Goal: Transaction & Acquisition: Purchase product/service

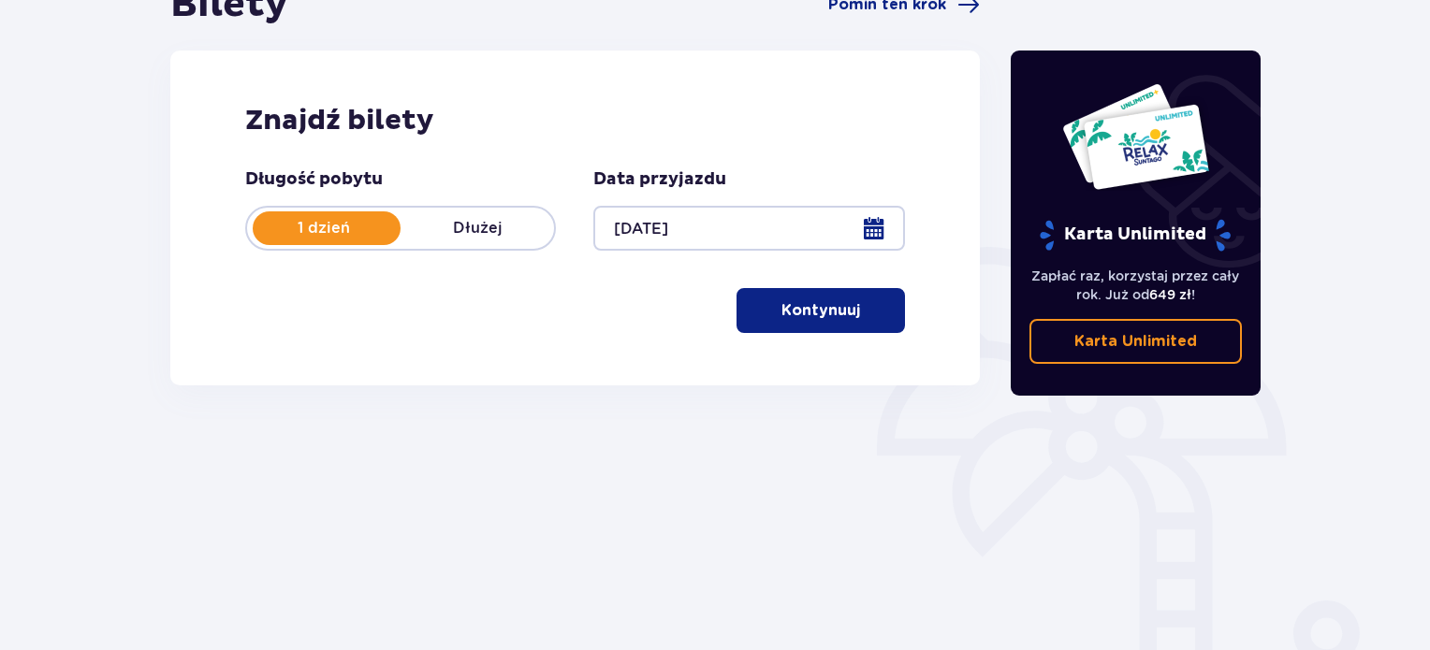
scroll to position [210, 0]
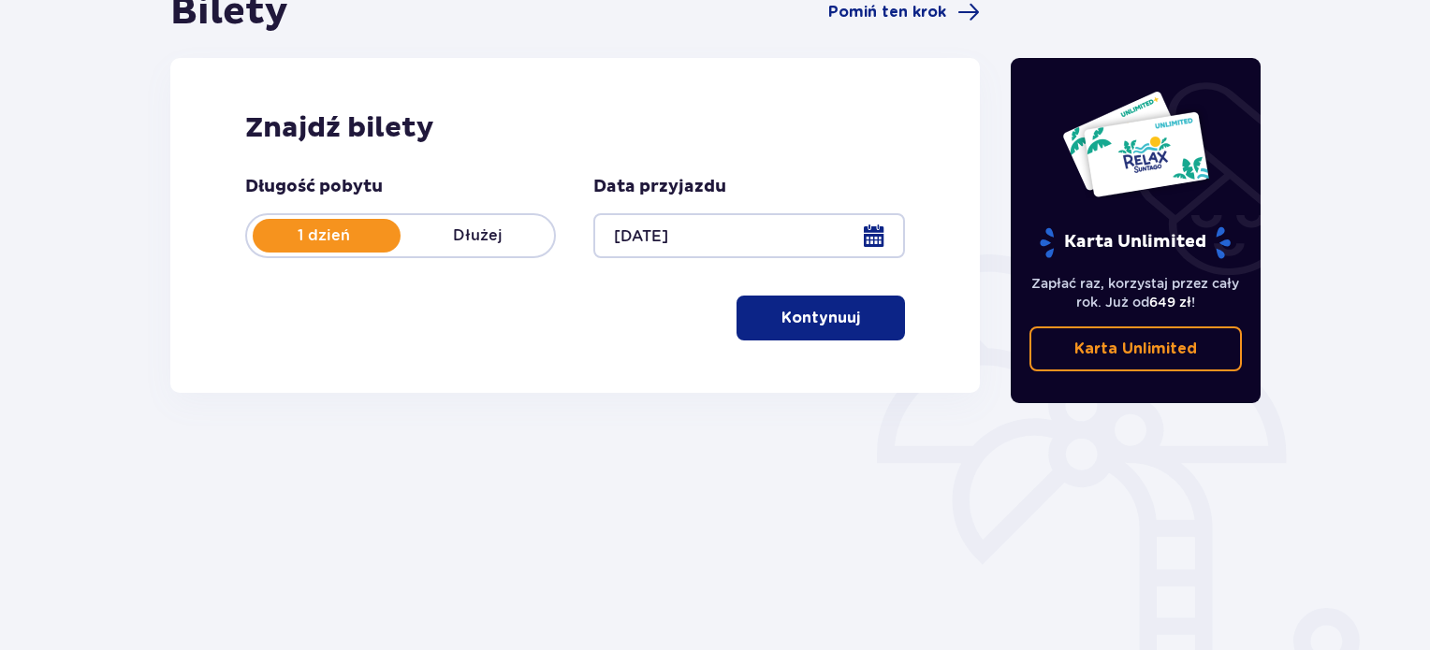
click at [813, 314] on p "Kontynuuj" at bounding box center [820, 318] width 79 height 21
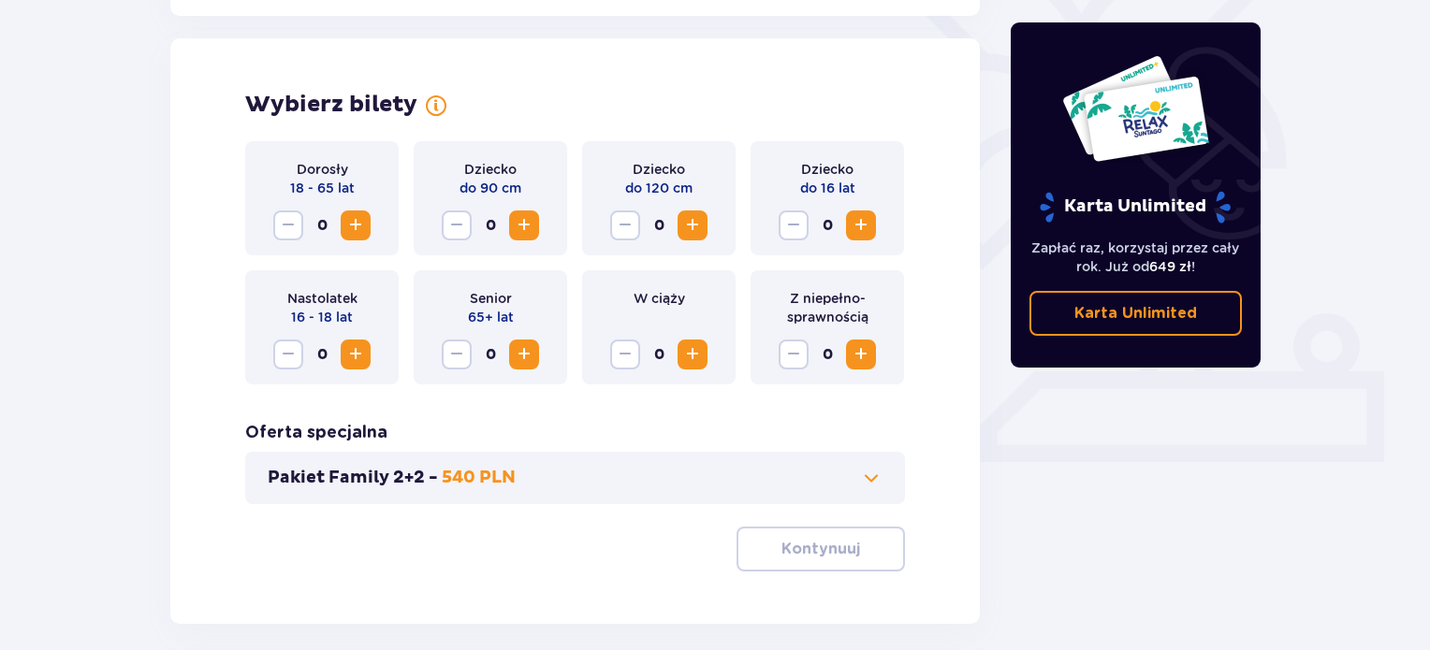
scroll to position [497, 0]
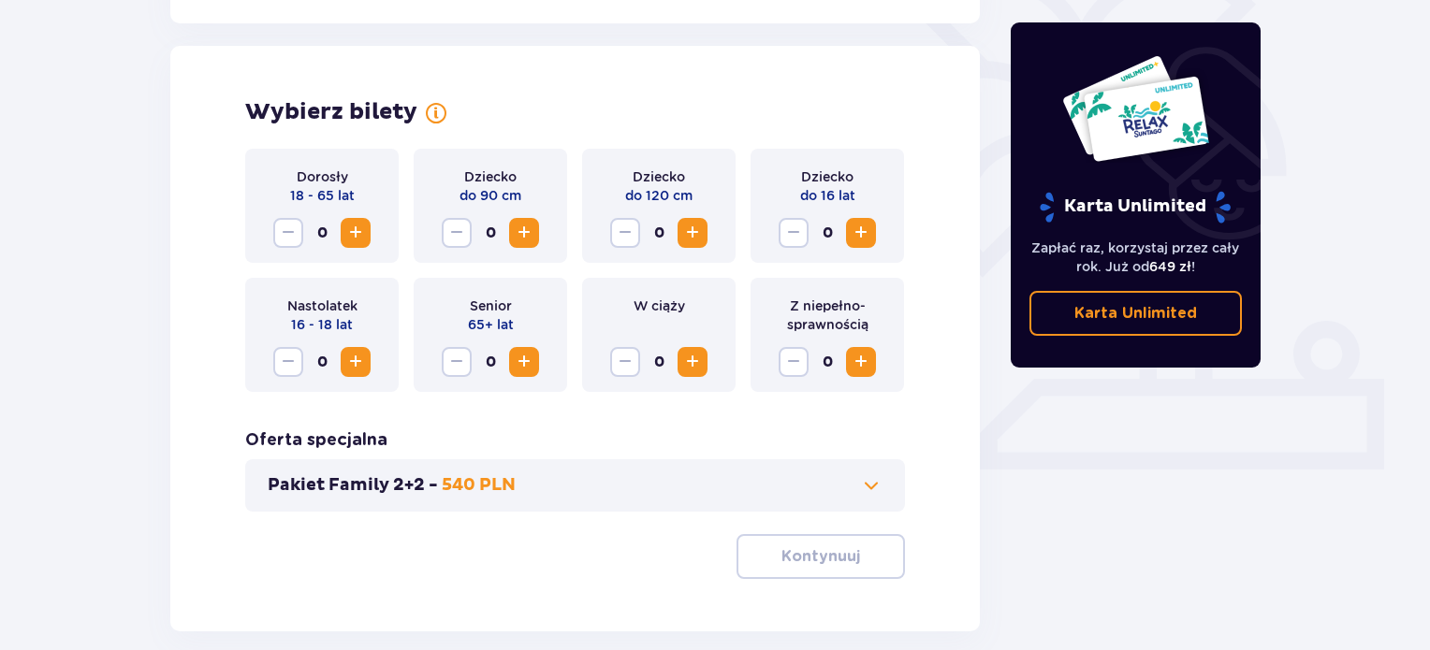
click at [359, 241] on span "Zwiększ" at bounding box center [355, 233] width 22 height 22
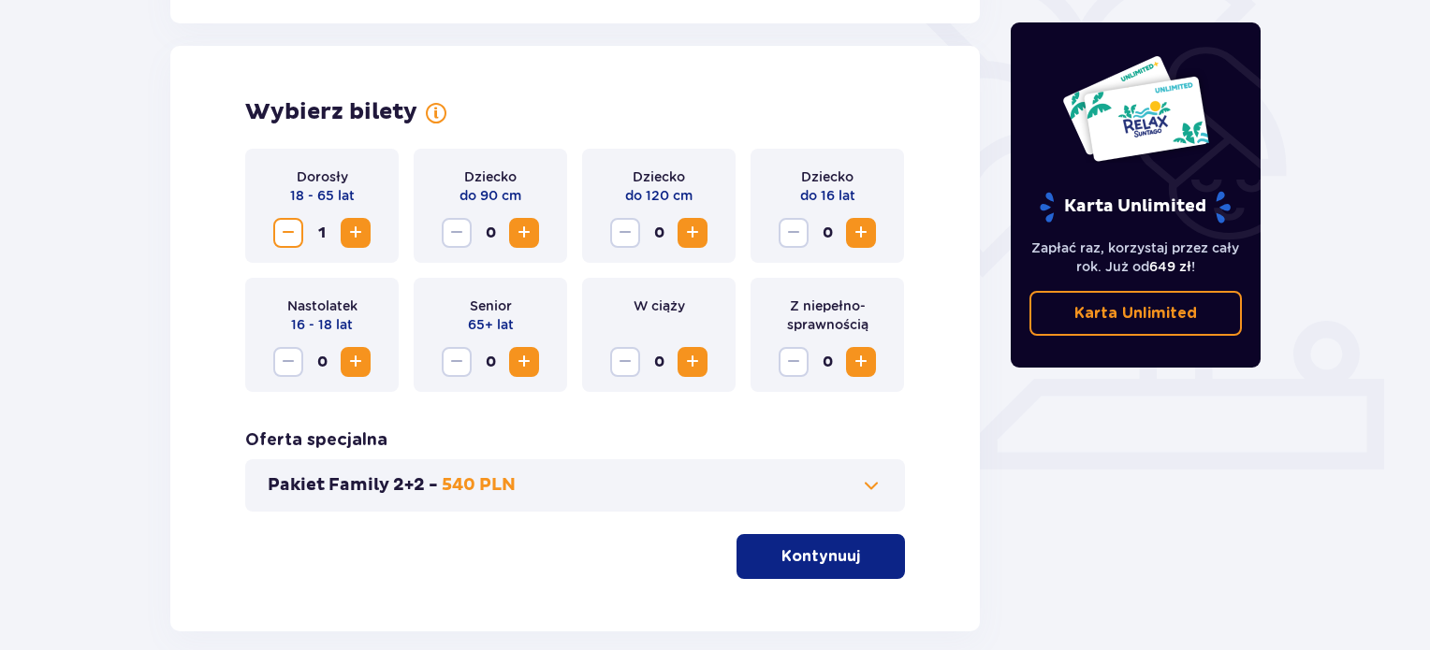
click at [359, 241] on span "Zwiększ" at bounding box center [355, 233] width 22 height 22
click at [805, 553] on p "Kontynuuj" at bounding box center [820, 557] width 79 height 21
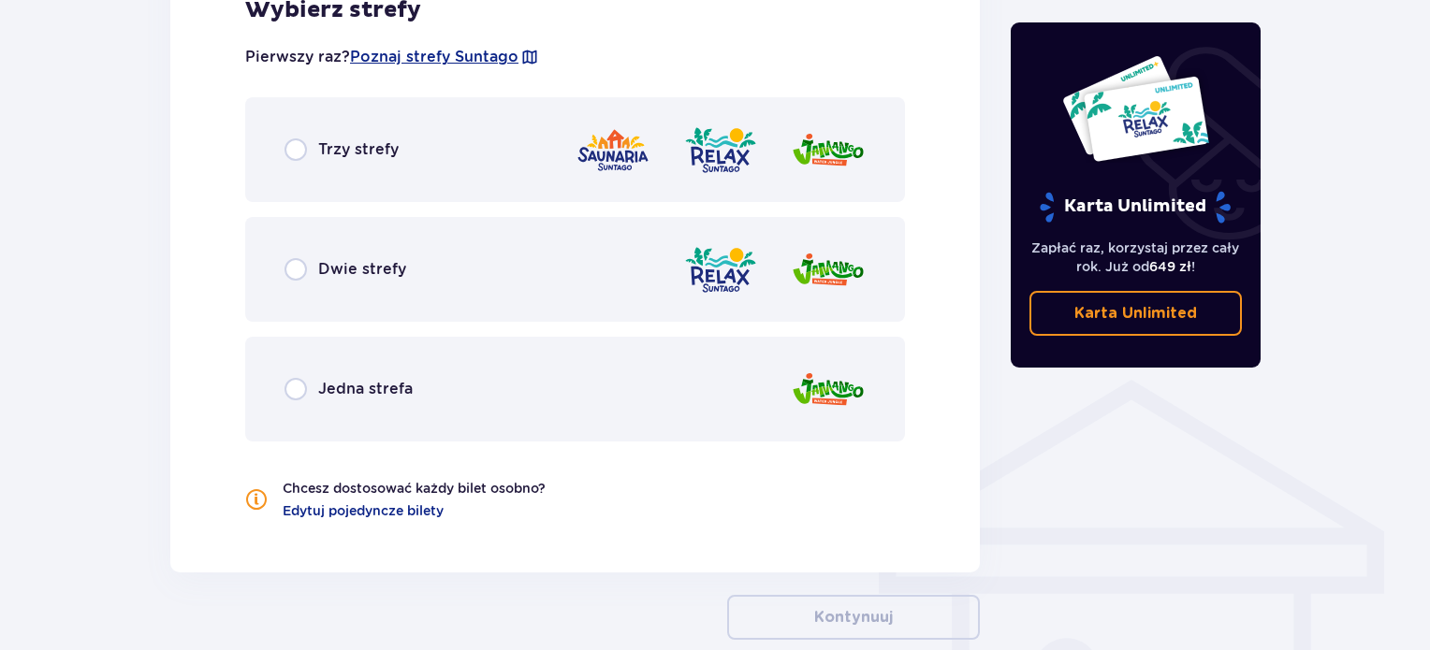
scroll to position [1132, 0]
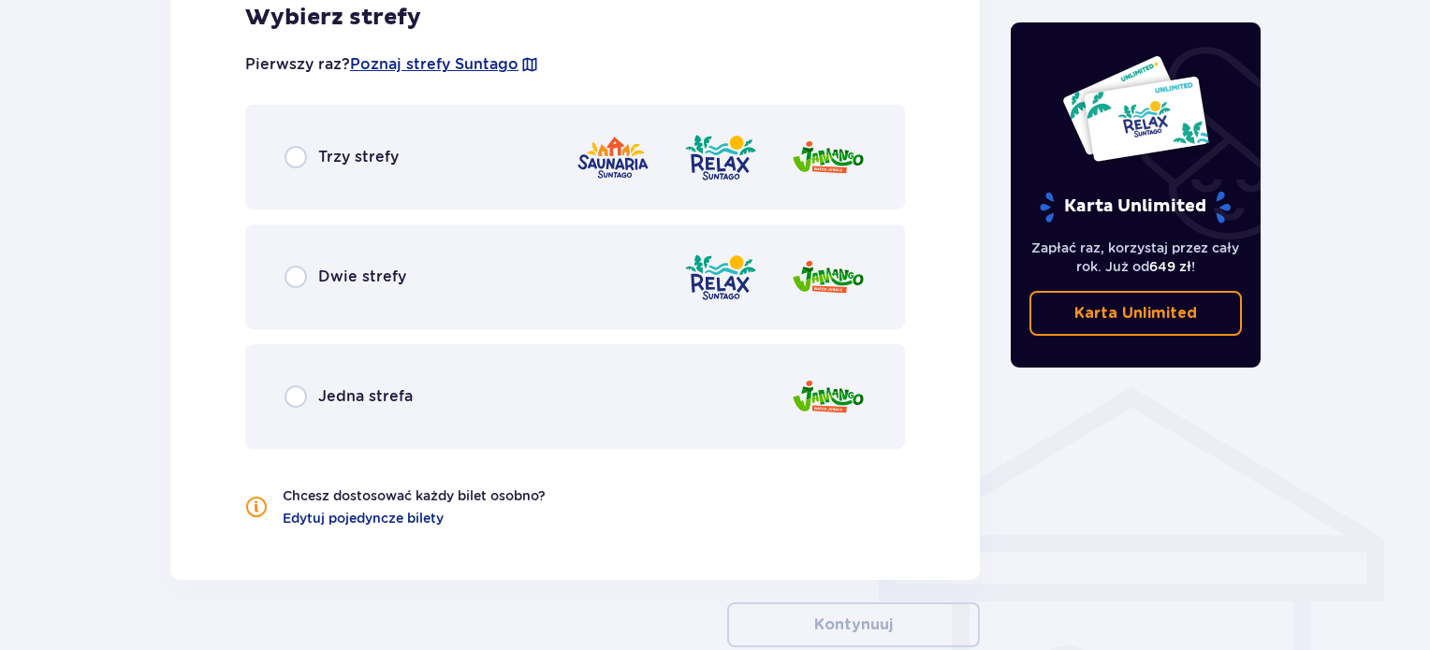
click at [302, 276] on input "radio" at bounding box center [296, 277] width 22 height 22
radio input "true"
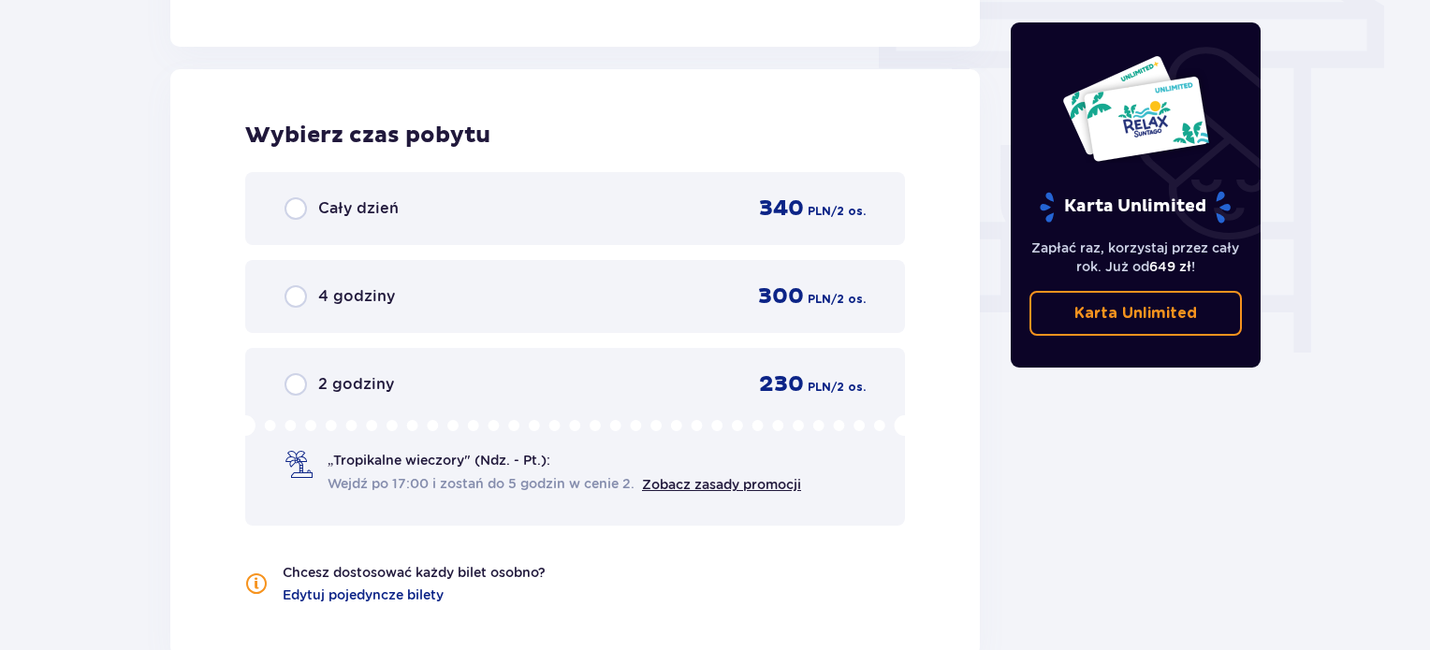
scroll to position [1690, 0]
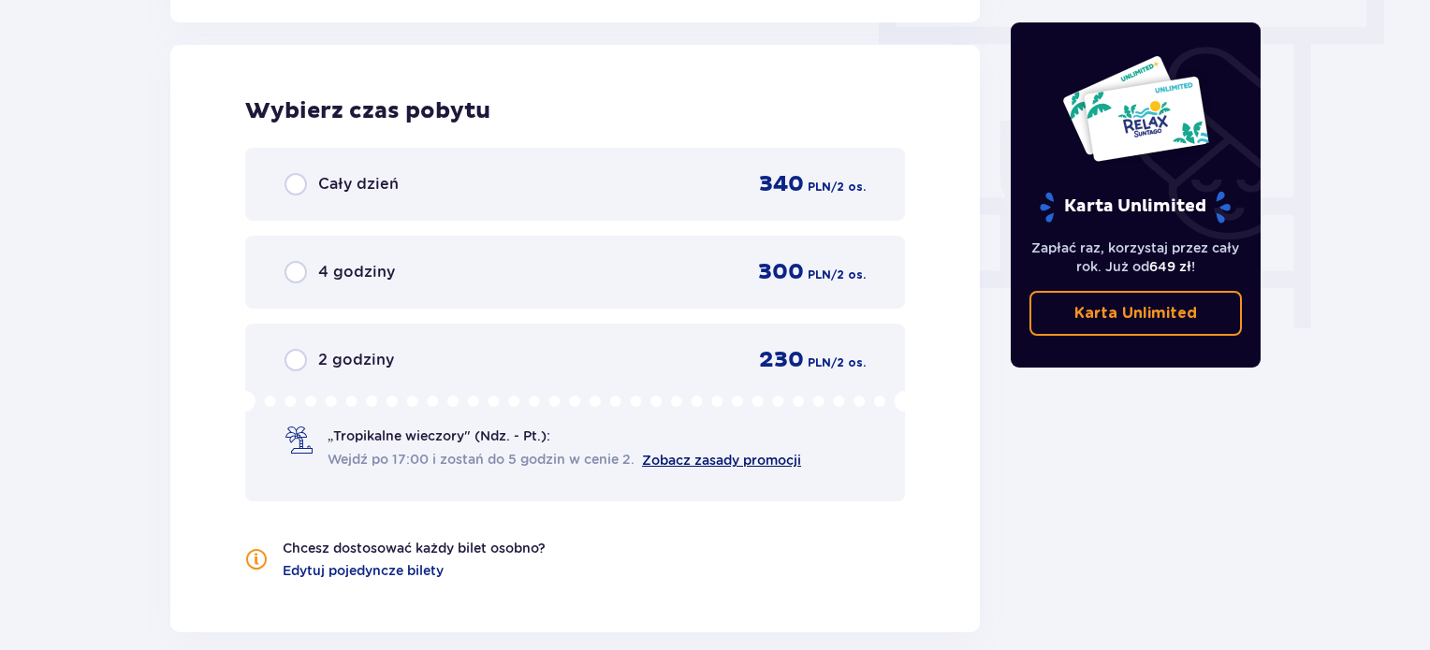
click at [721, 457] on link "Zobacz zasady promocji" at bounding box center [721, 460] width 159 height 15
click at [291, 362] on input "radio" at bounding box center [296, 360] width 22 height 22
radio input "true"
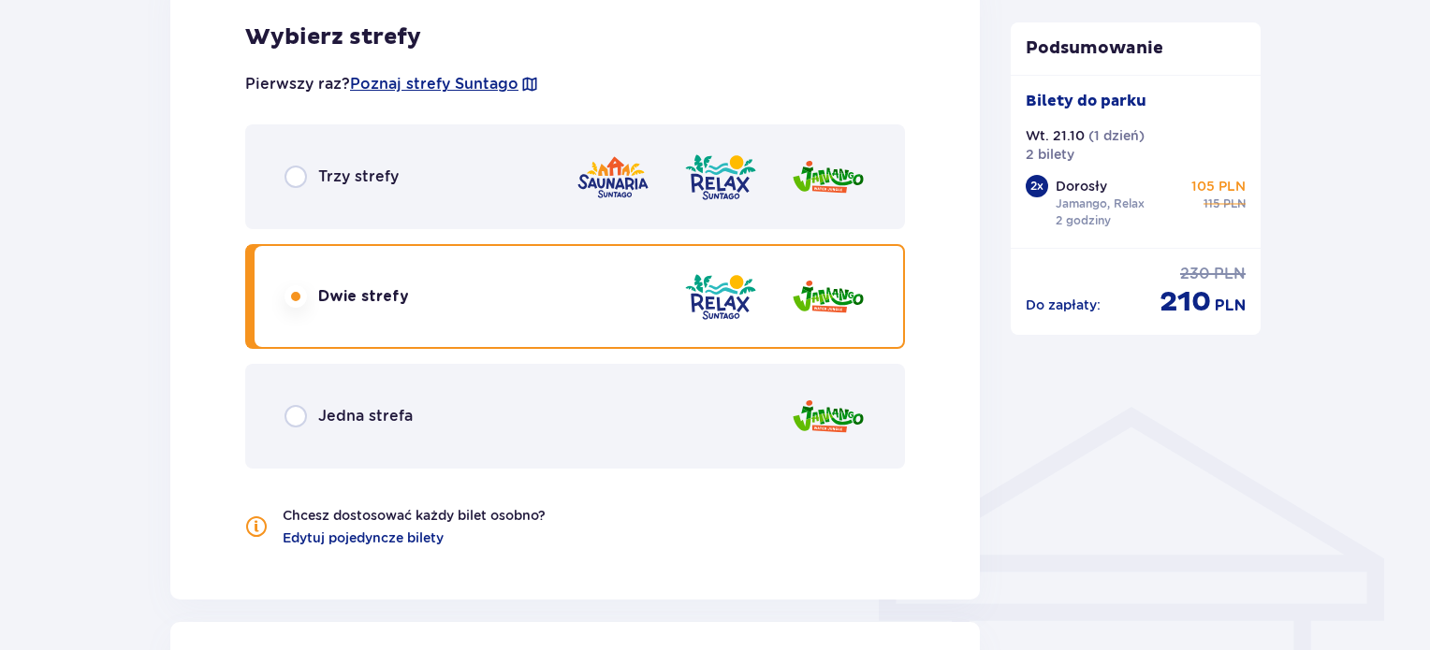
scroll to position [1112, 0]
click at [298, 179] on input "radio" at bounding box center [296, 178] width 22 height 22
radio input "true"
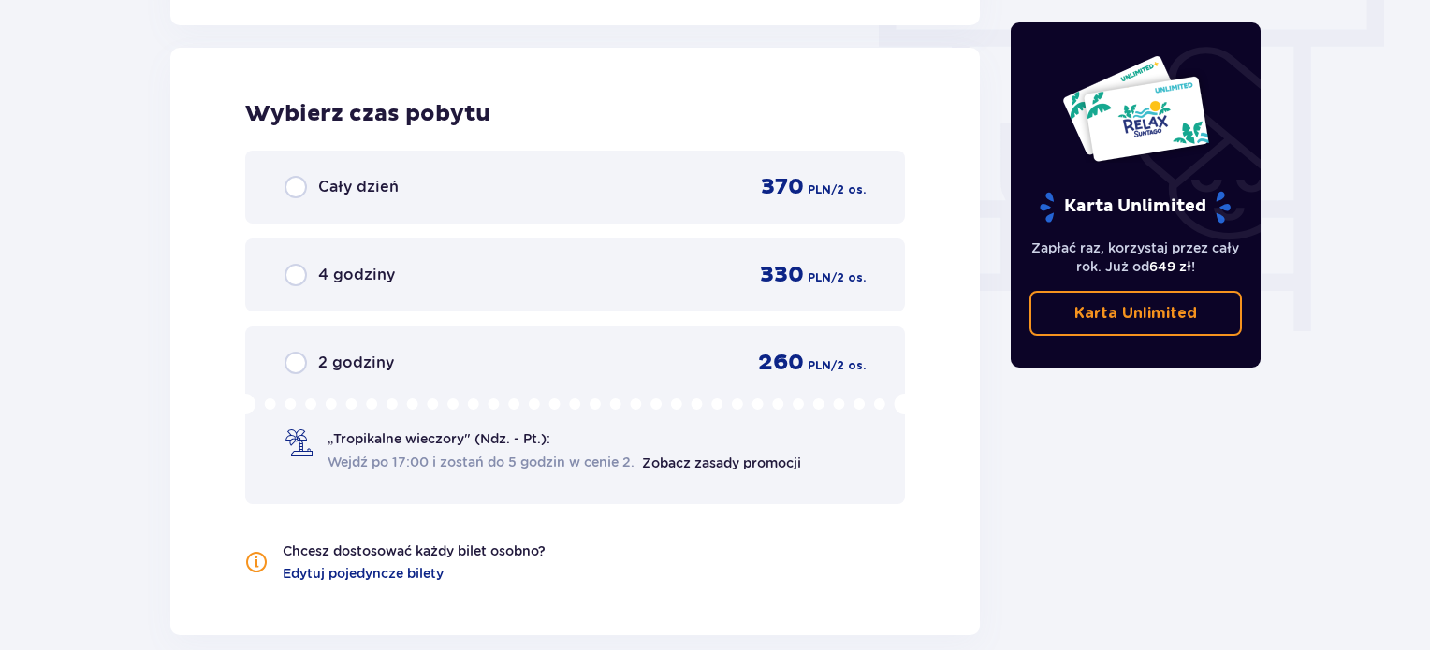
scroll to position [1690, 0]
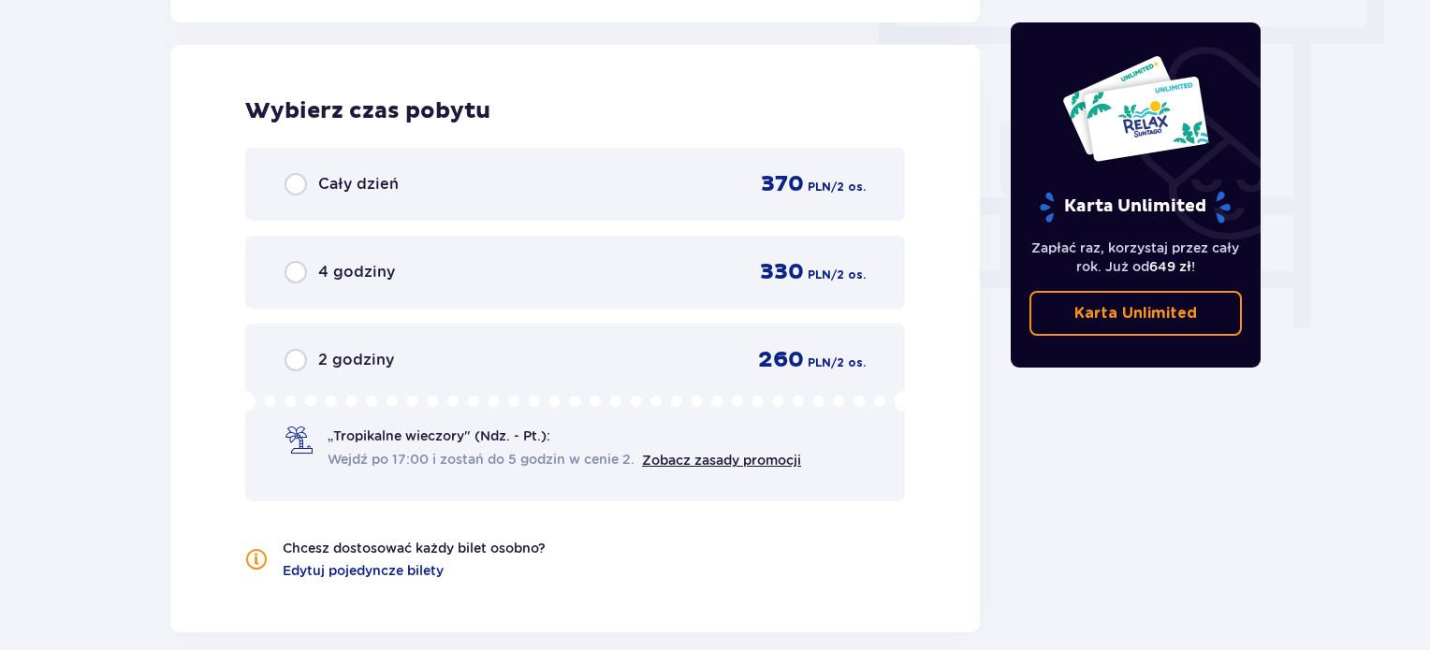
click at [295, 359] on input "radio" at bounding box center [296, 360] width 22 height 22
radio input "true"
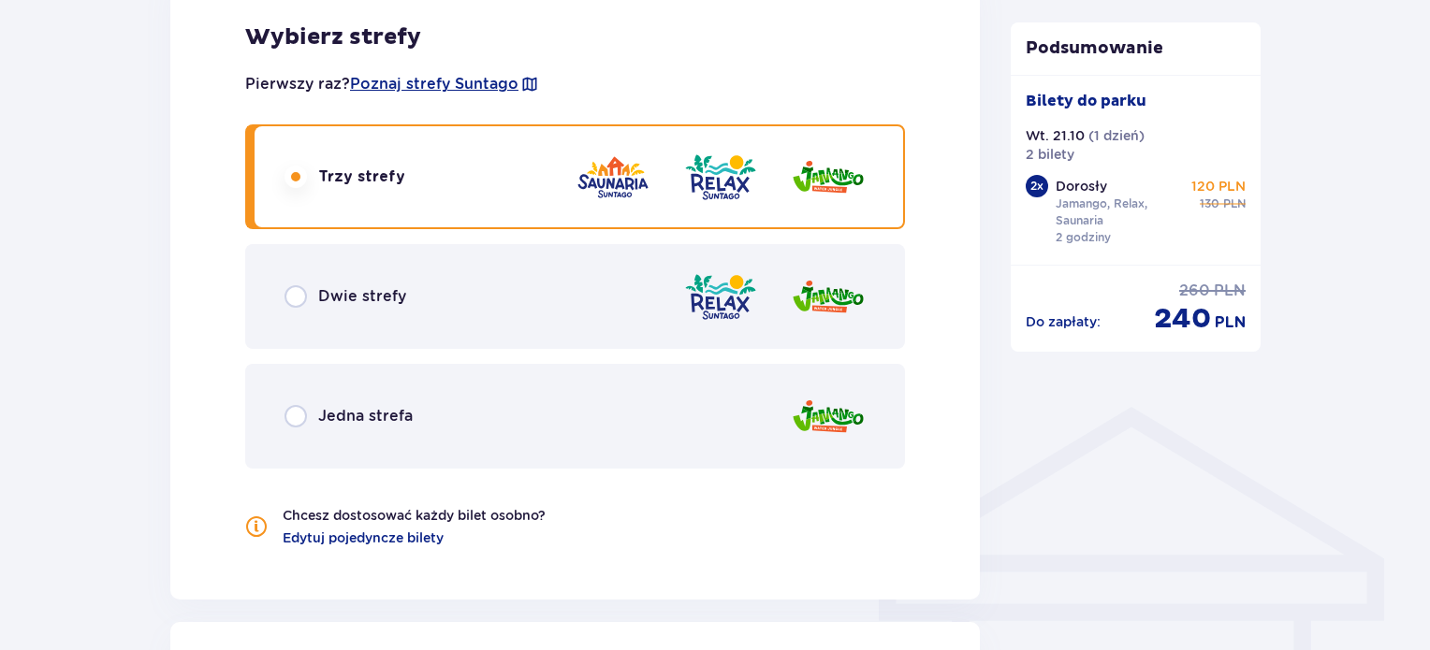
scroll to position [1112, 0]
click at [292, 299] on input "radio" at bounding box center [296, 297] width 22 height 22
radio input "true"
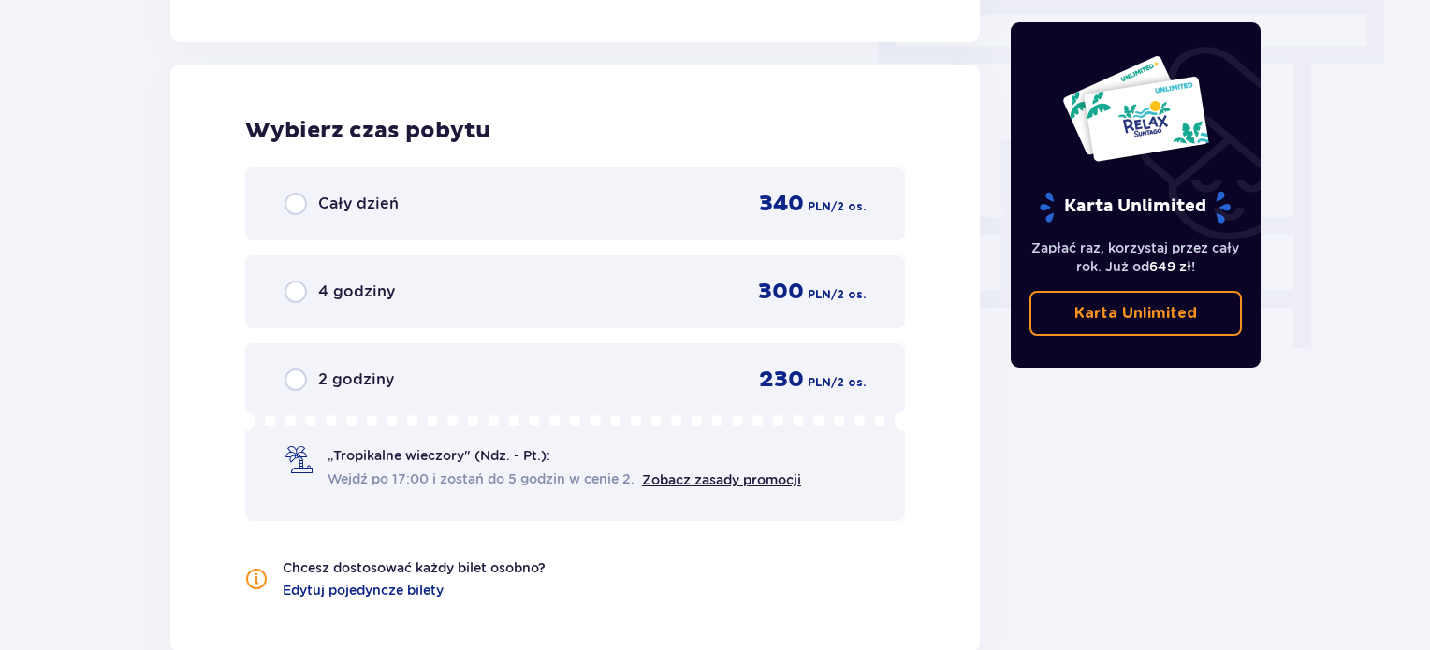
scroll to position [1690, 0]
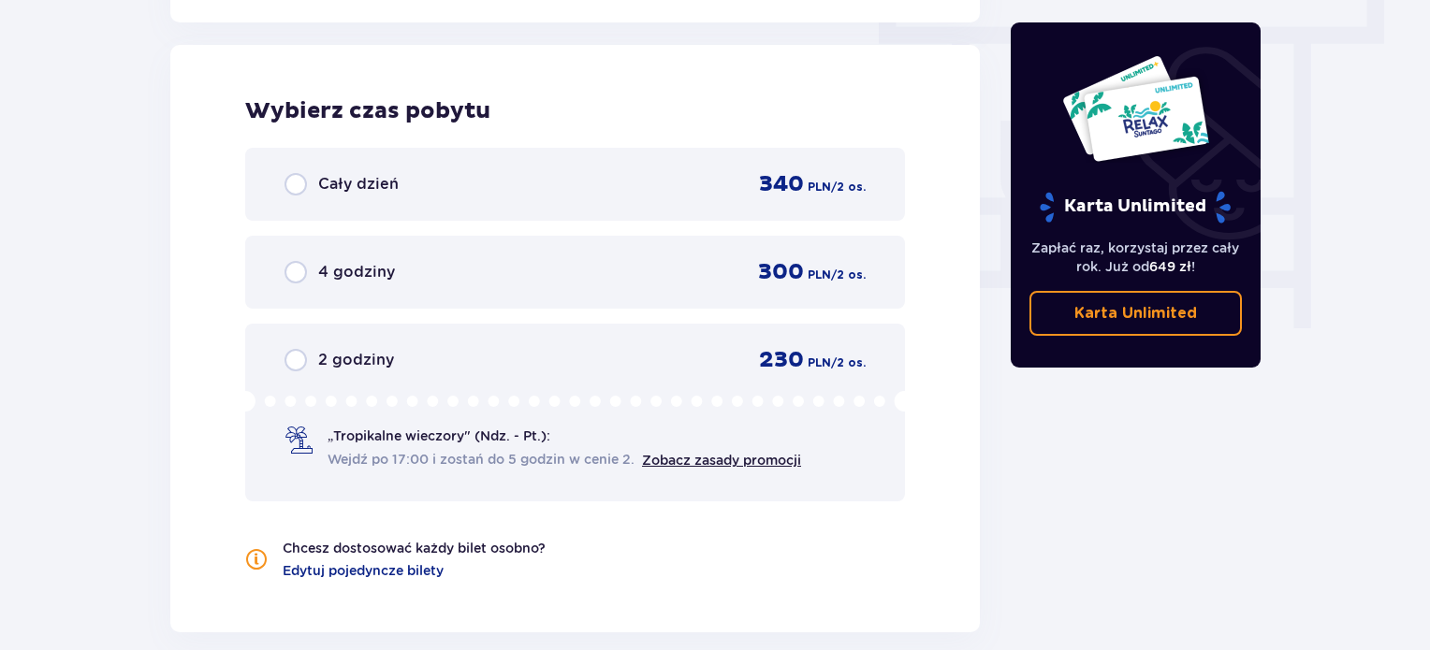
click at [302, 355] on input "radio" at bounding box center [296, 360] width 22 height 22
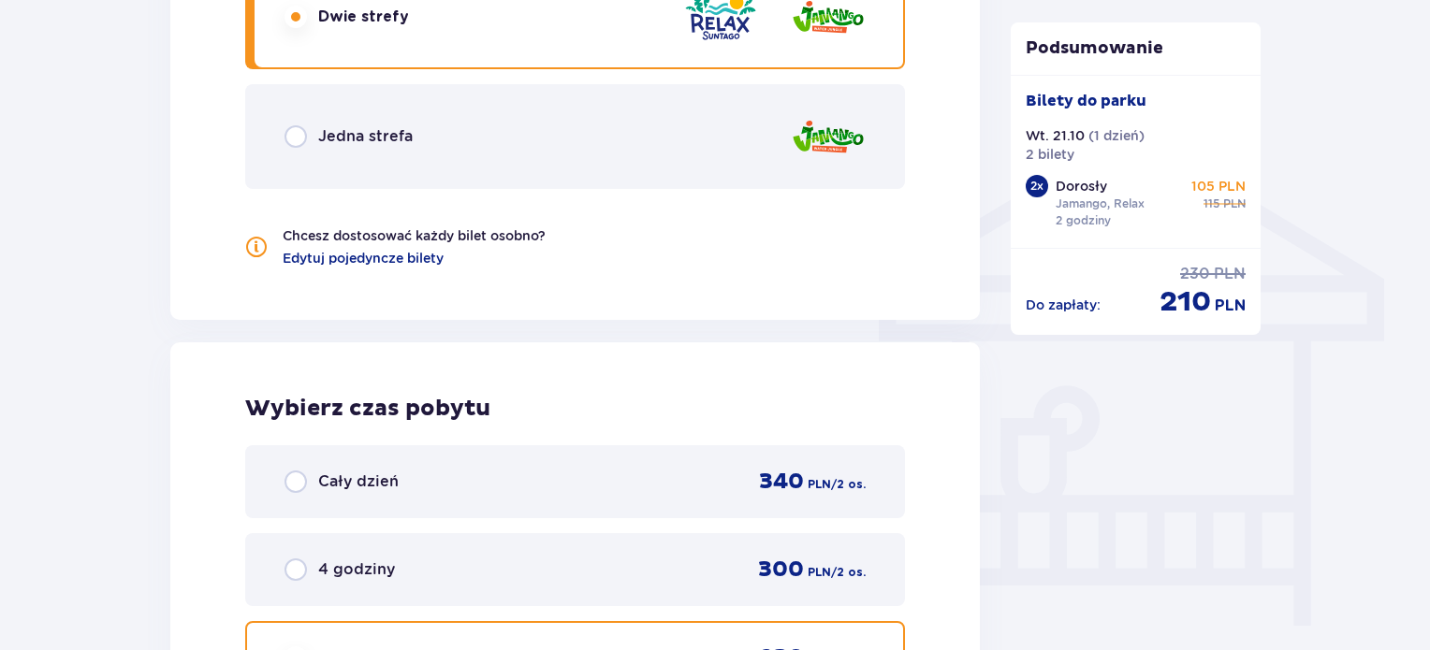
scroll to position [1205, 0]
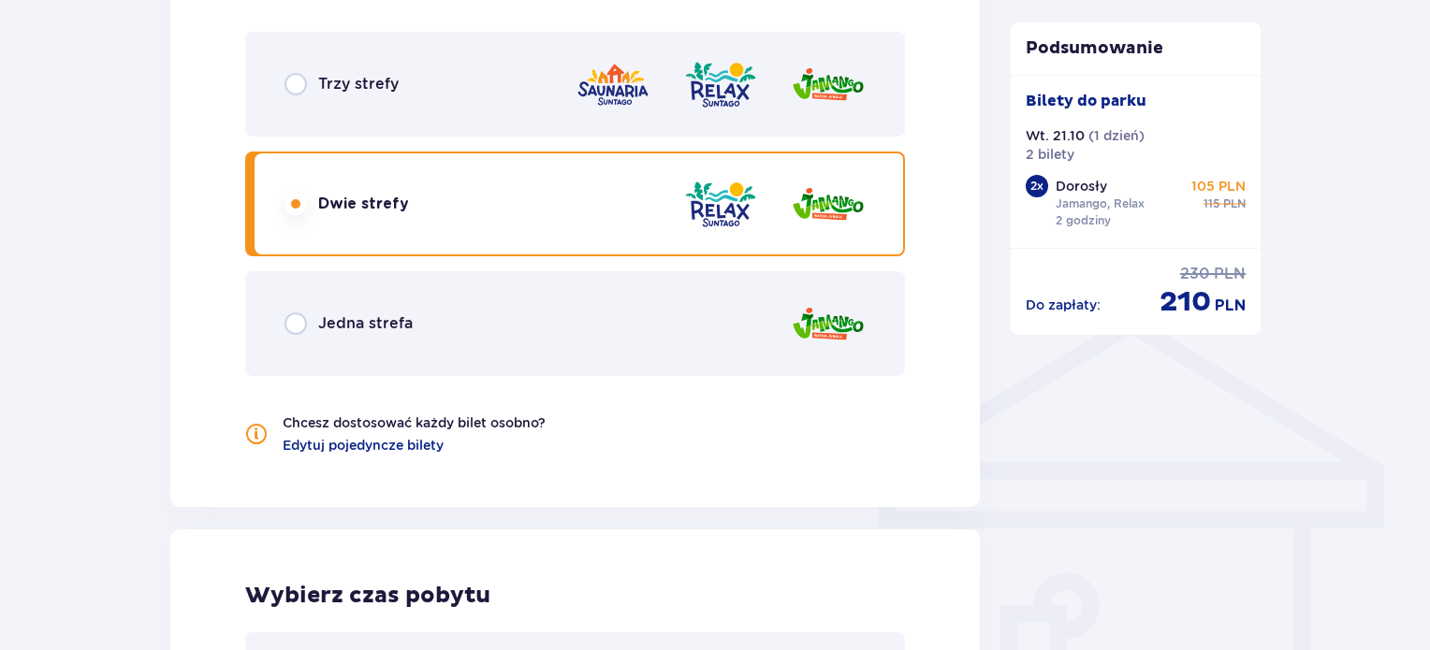
click at [292, 83] on input "radio" at bounding box center [296, 84] width 22 height 22
radio input "true"
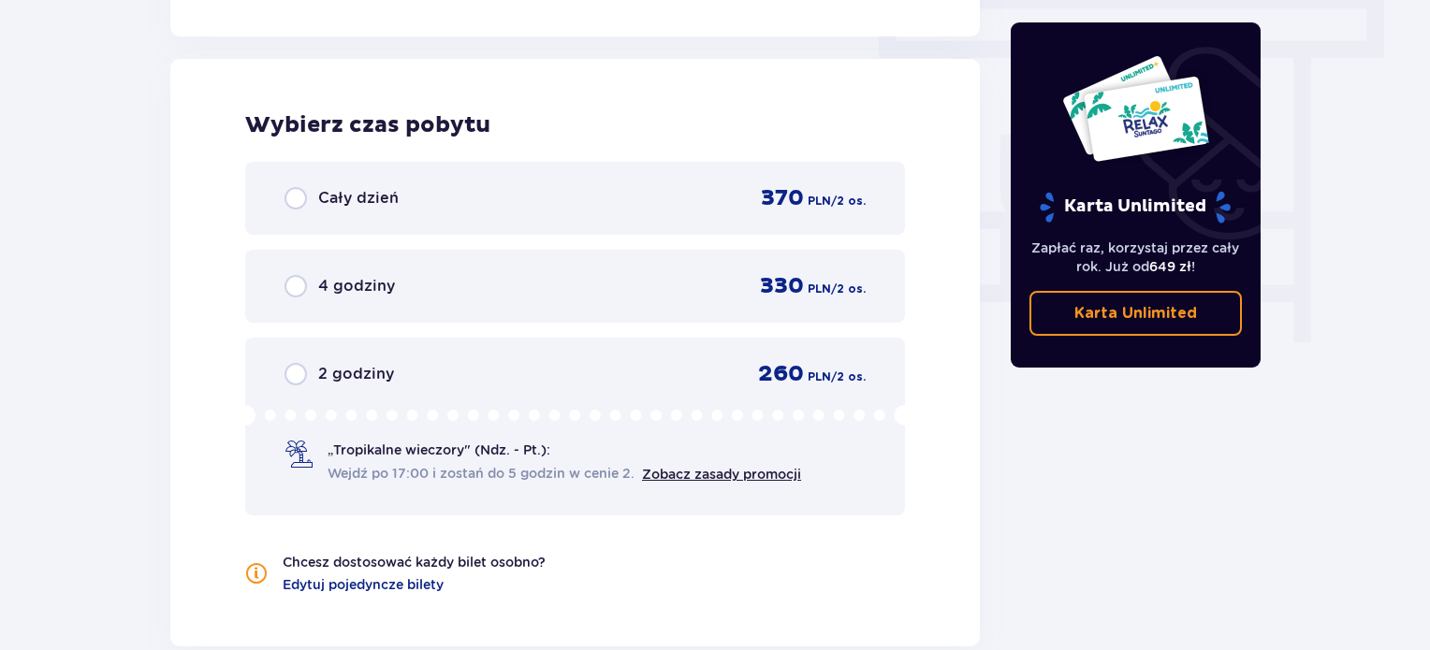
scroll to position [1690, 0]
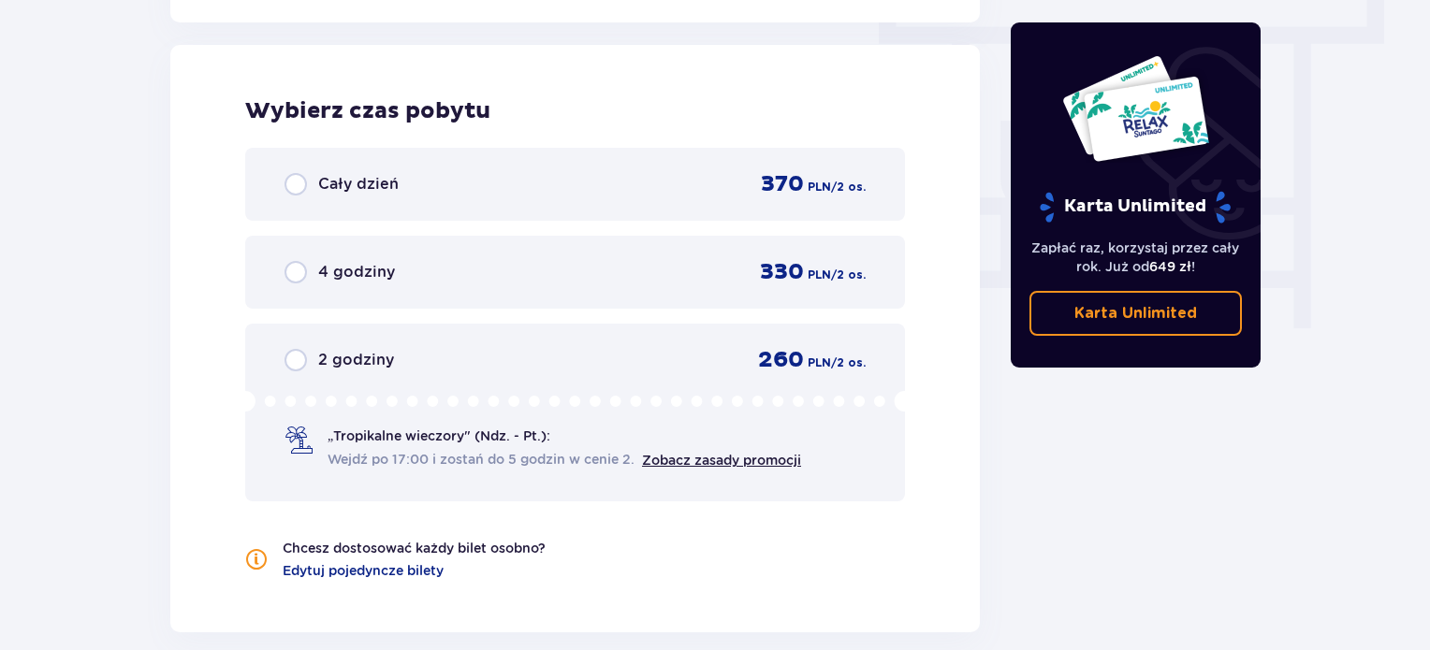
click at [294, 362] on input "radio" at bounding box center [296, 360] width 22 height 22
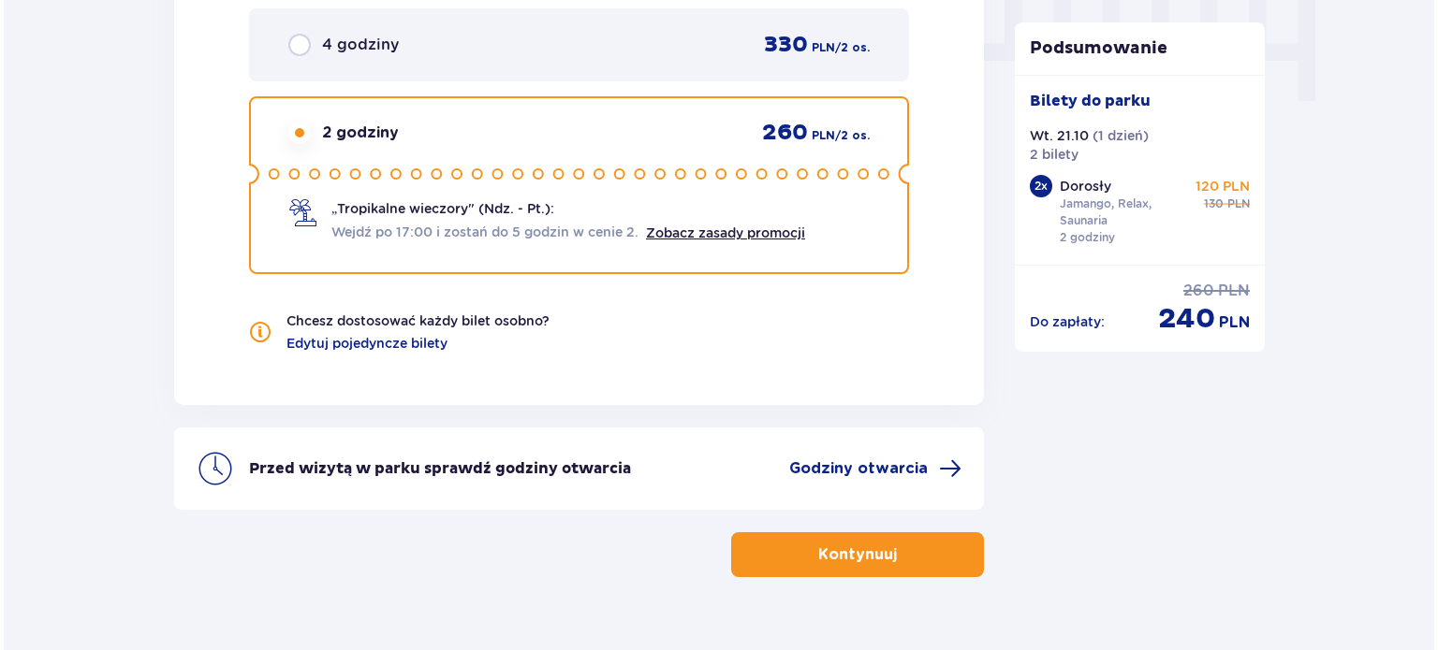
scroll to position [1954, 0]
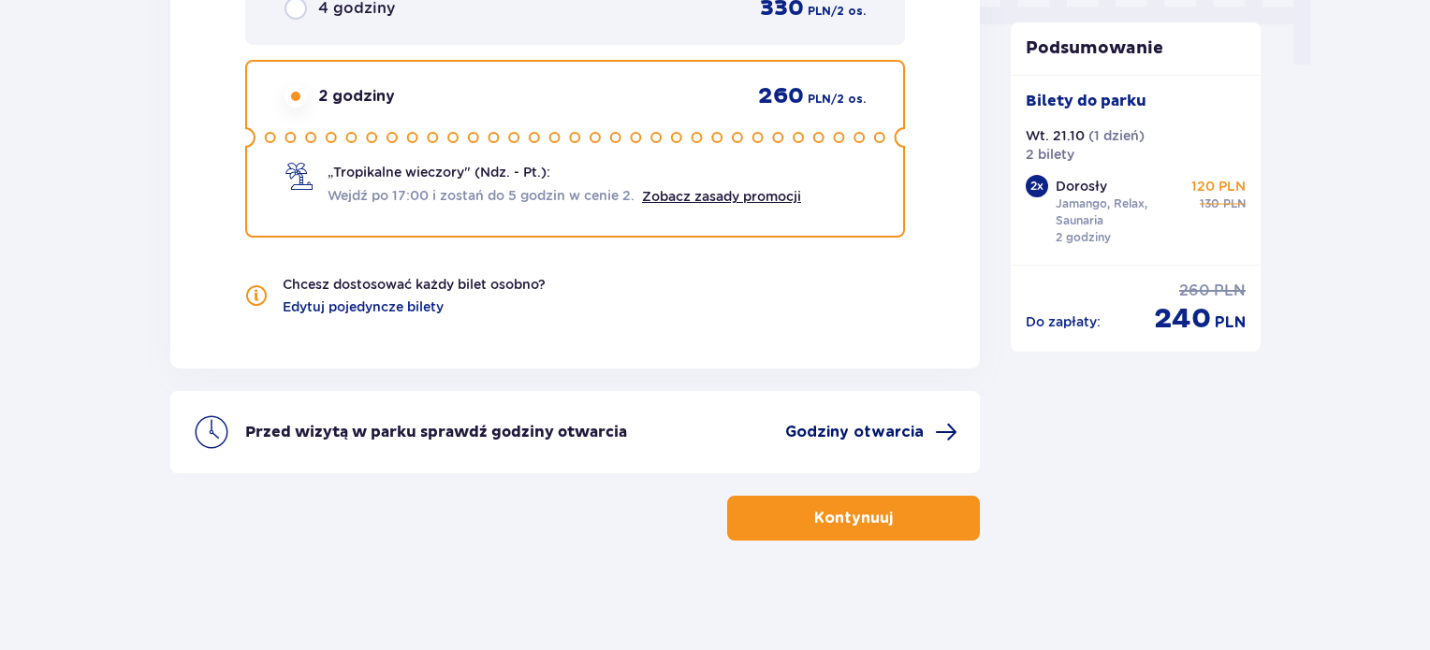
click at [910, 428] on span "Godziny otwarcia" at bounding box center [854, 432] width 139 height 21
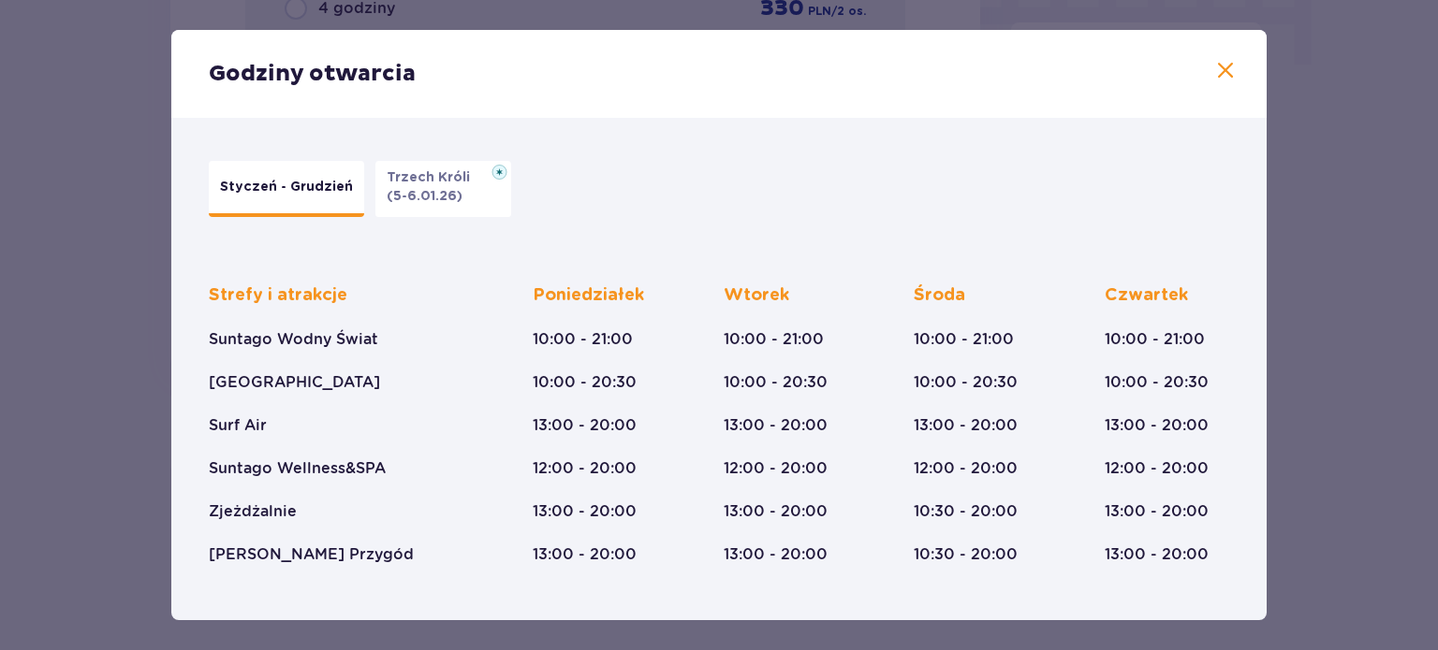
click at [1219, 75] on span at bounding box center [1225, 71] width 22 height 22
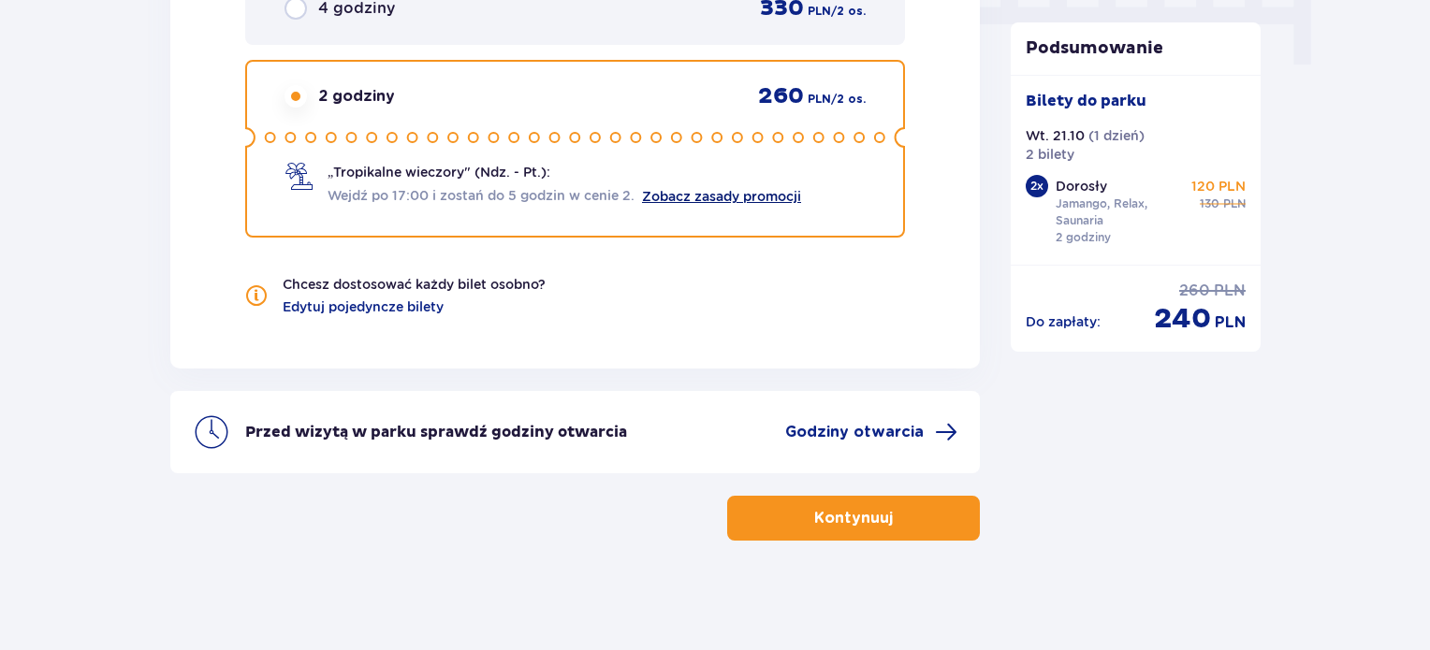
click at [711, 197] on link "Zobacz zasady promocji" at bounding box center [721, 196] width 159 height 15
click at [885, 436] on span "Godziny otwarcia" at bounding box center [854, 432] width 139 height 21
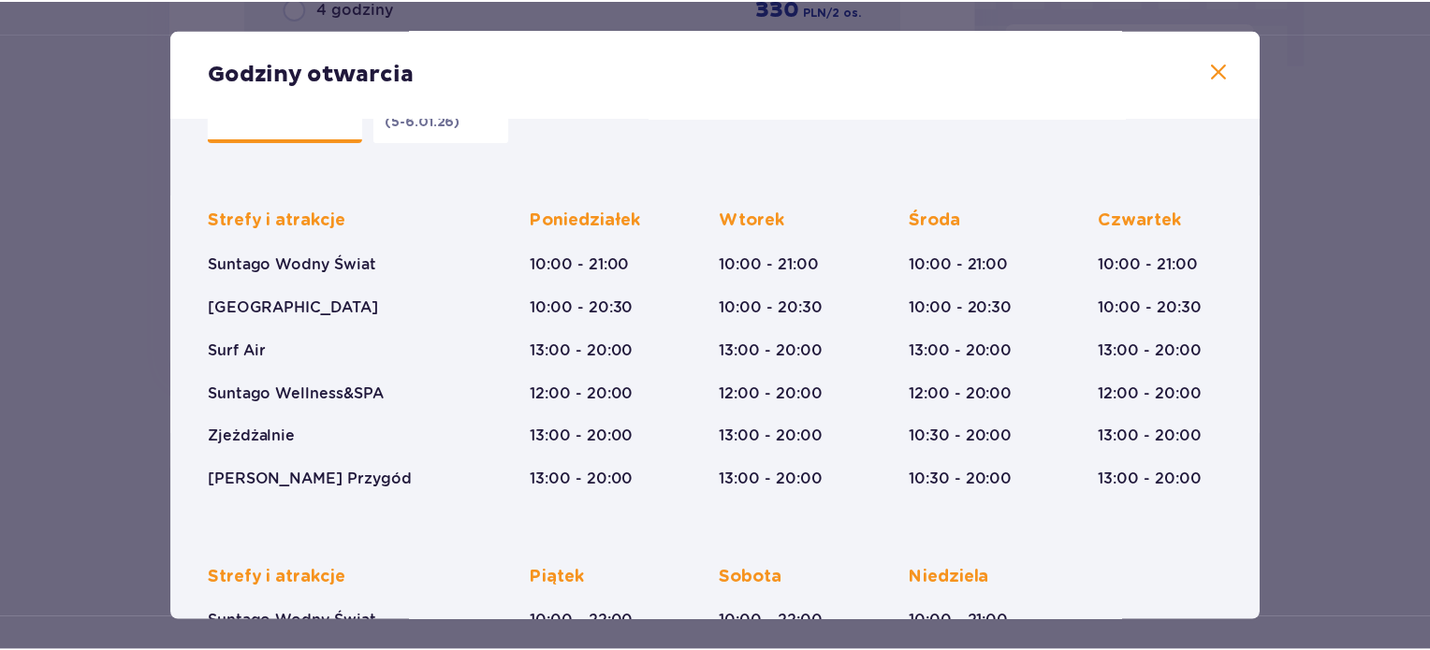
scroll to position [59, 0]
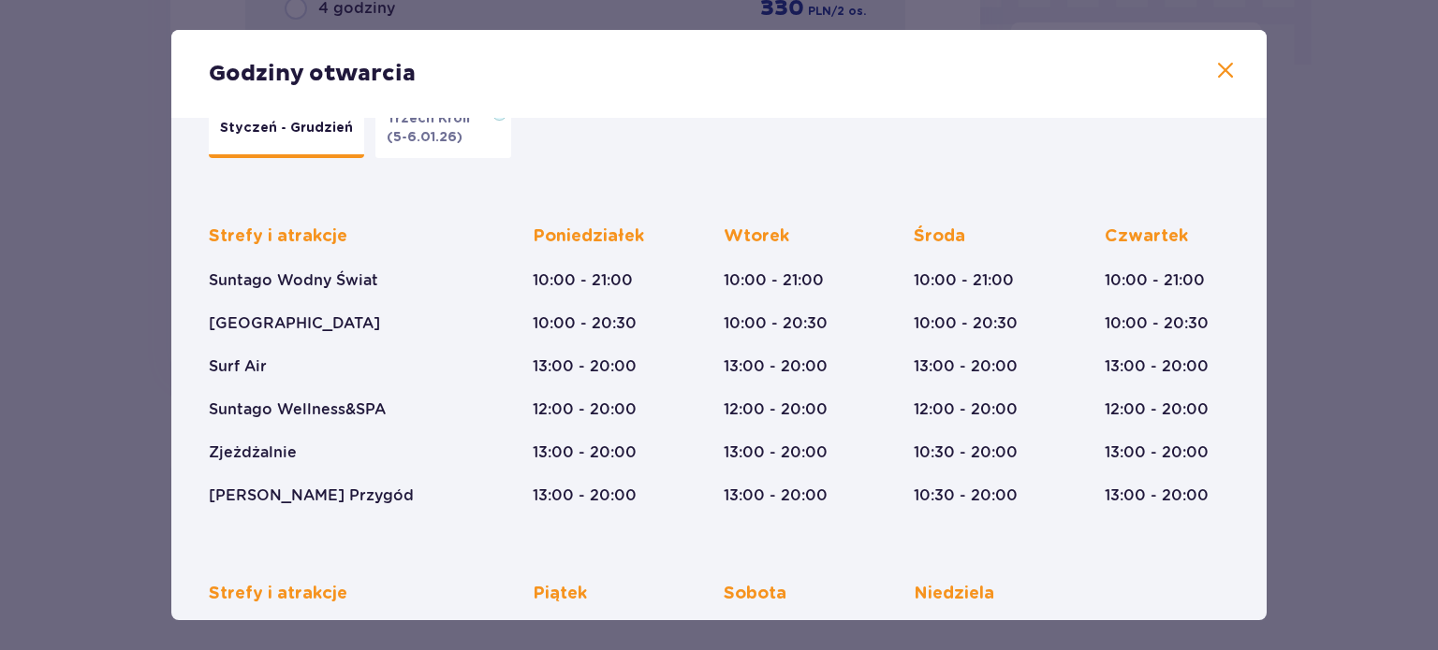
click at [1218, 67] on span at bounding box center [1225, 71] width 22 height 22
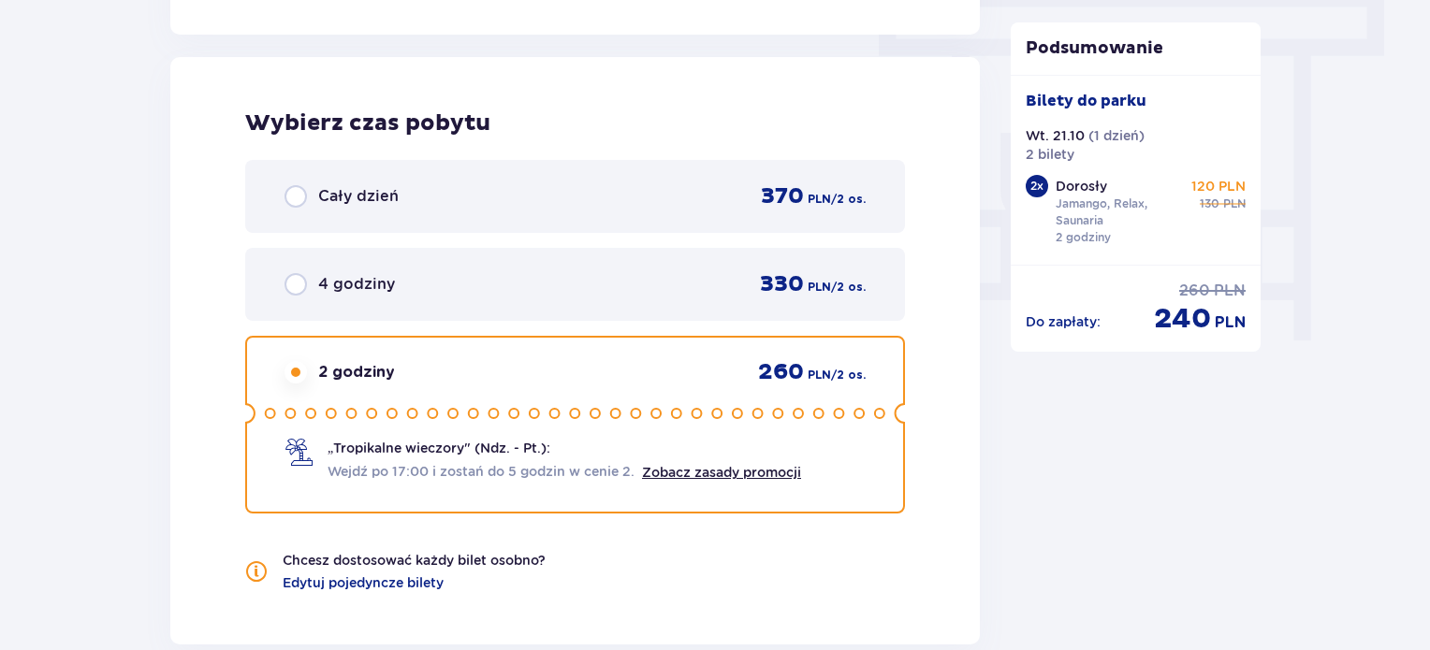
scroll to position [1673, 0]
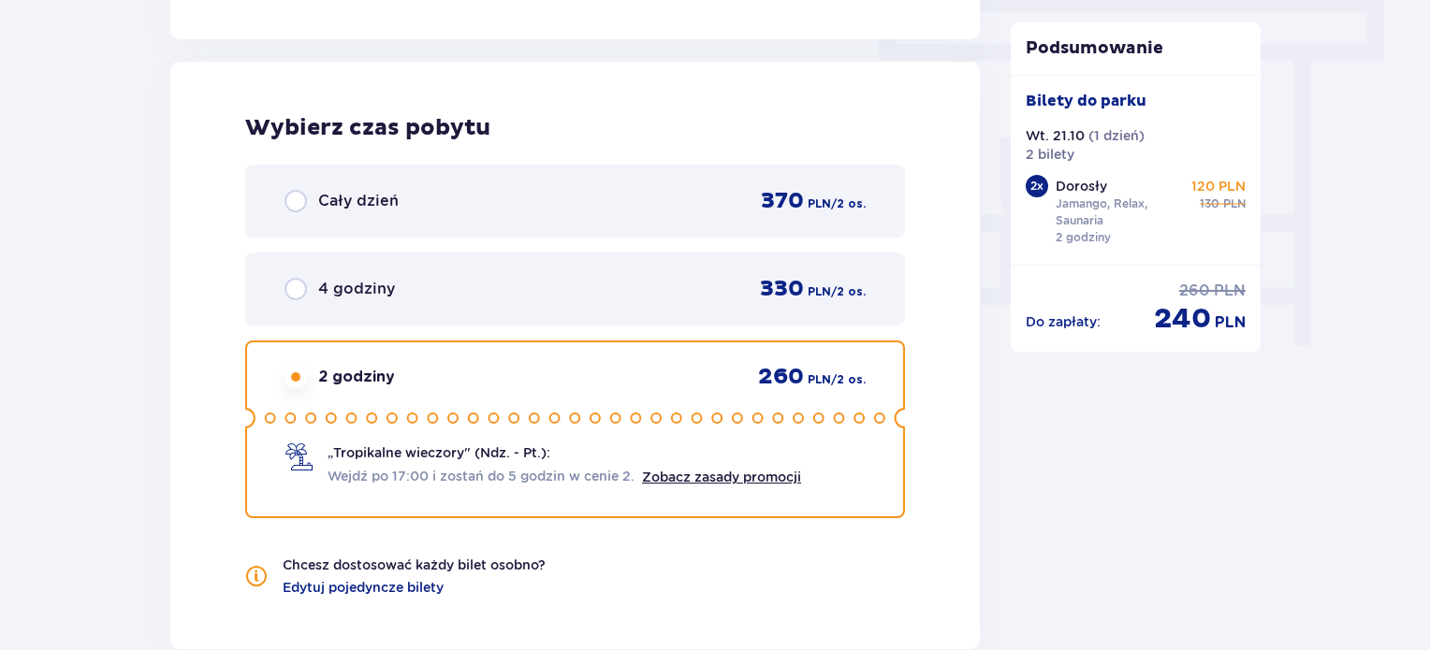
click at [291, 287] on input "radio" at bounding box center [296, 289] width 22 height 22
radio input "true"
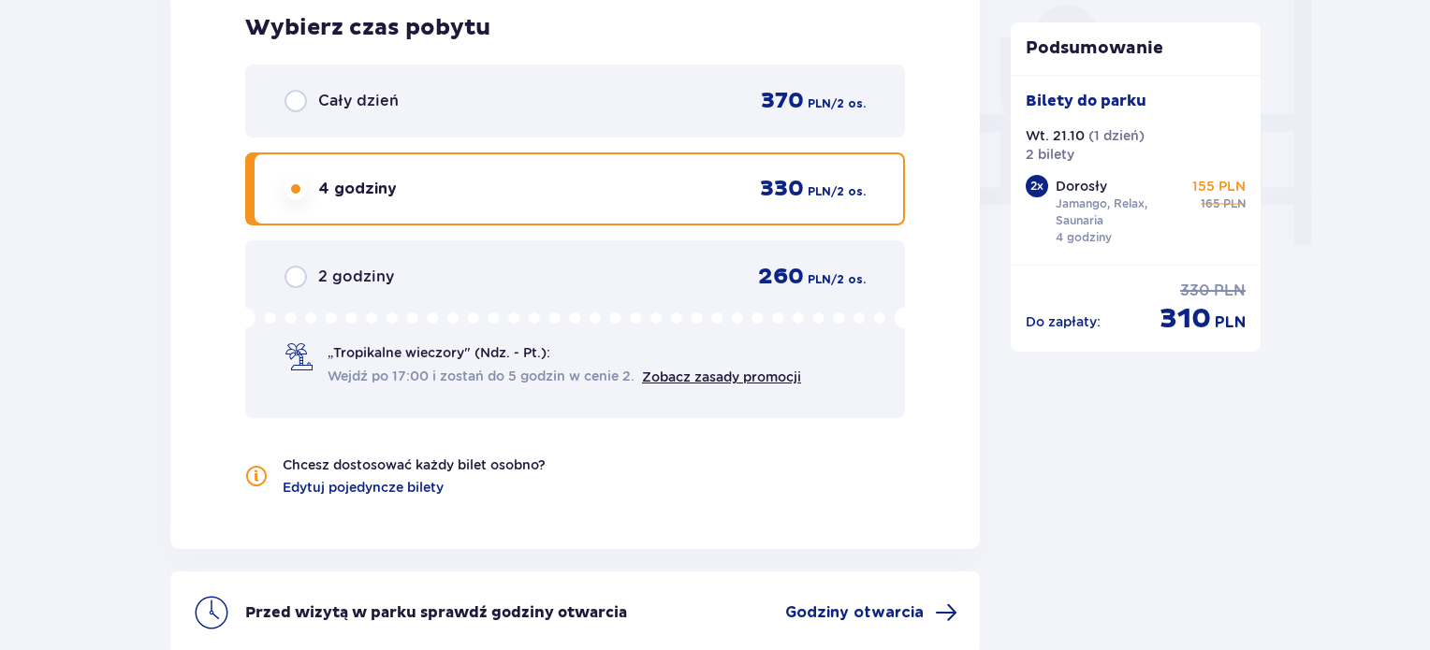
scroll to position [1767, 0]
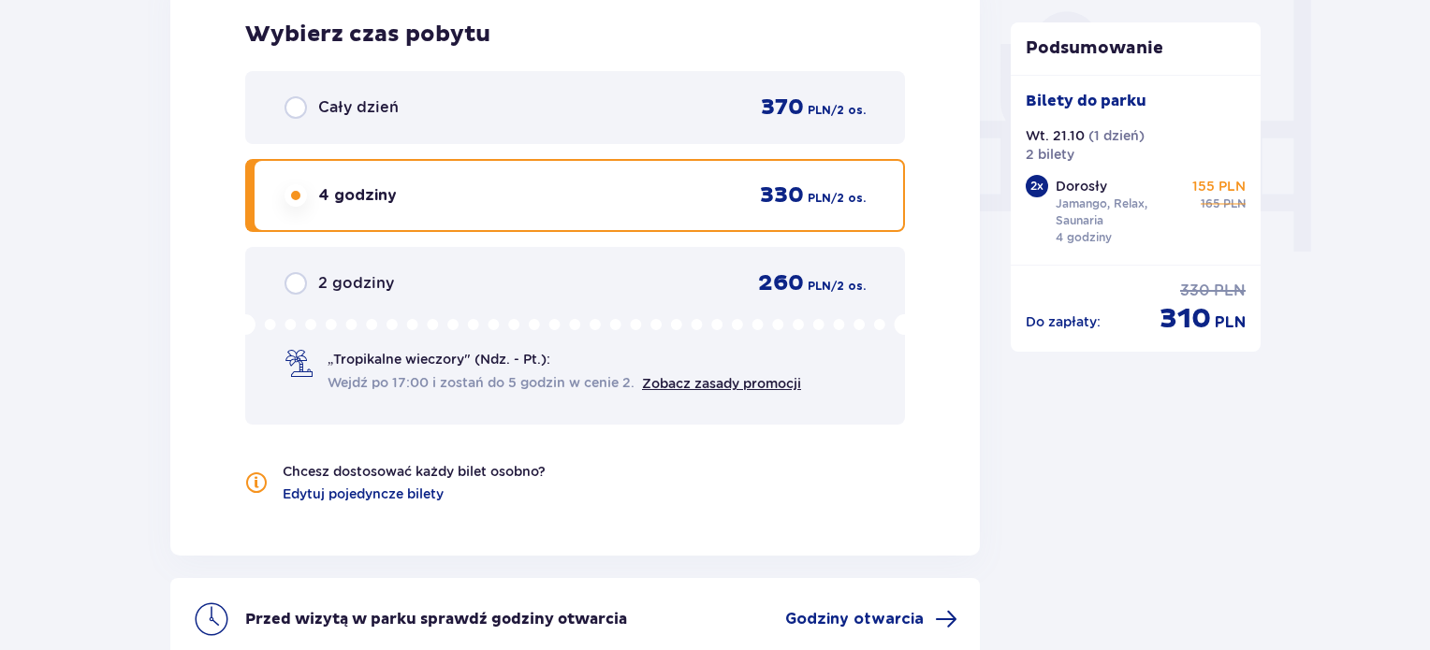
click at [297, 285] on input "radio" at bounding box center [296, 283] width 22 height 22
radio input "true"
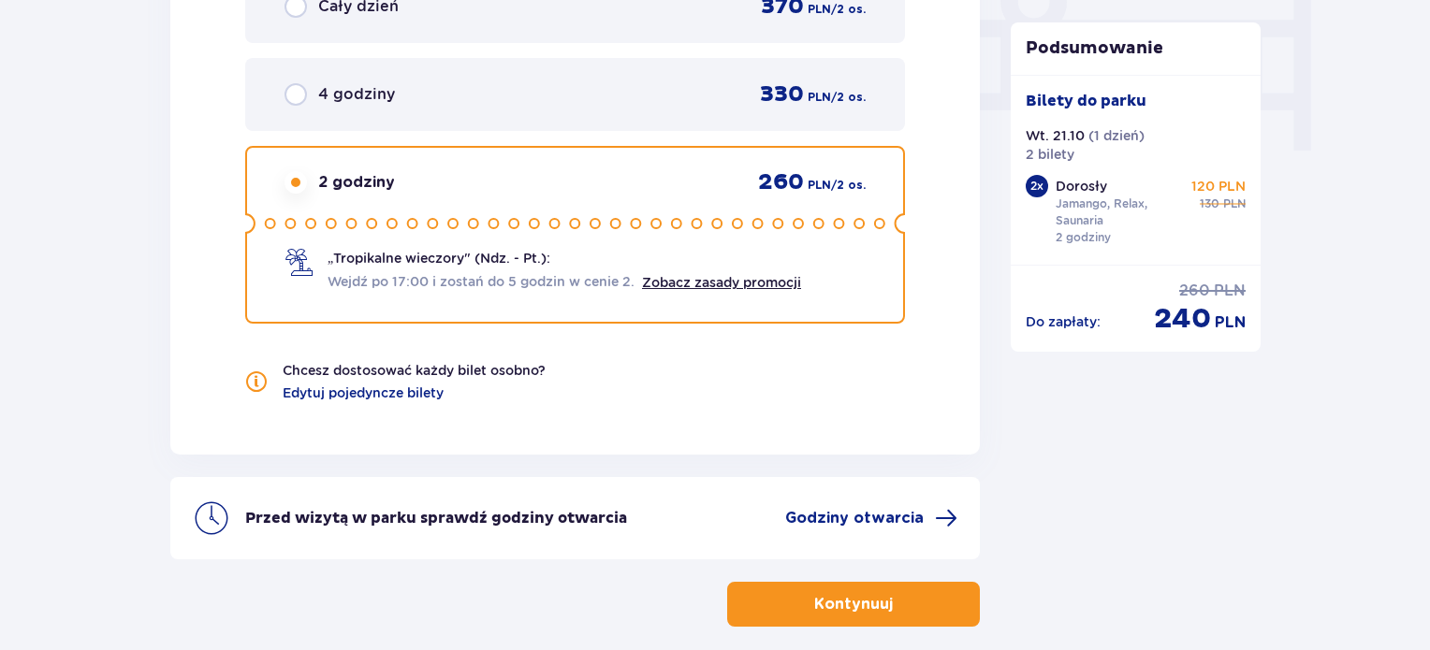
scroll to position [1861, 0]
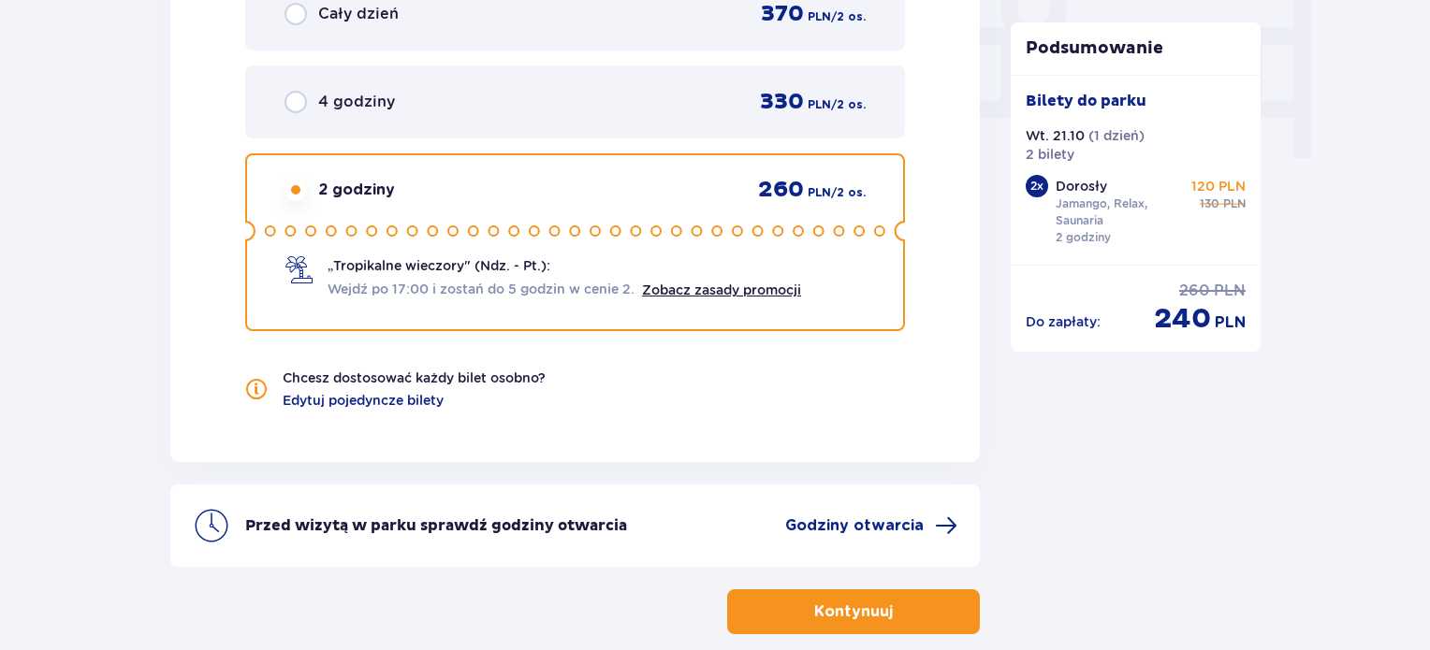
click at [837, 608] on p "Kontynuuj" at bounding box center [853, 612] width 79 height 21
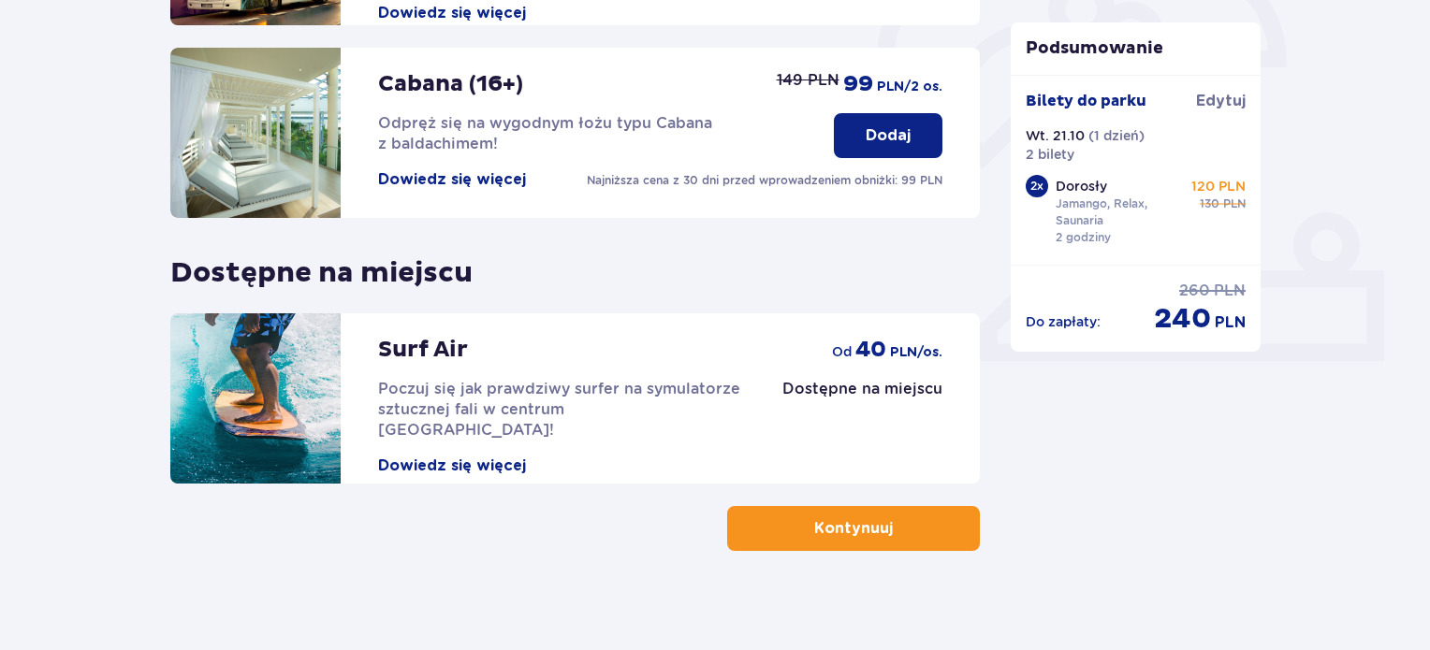
scroll to position [618, 0]
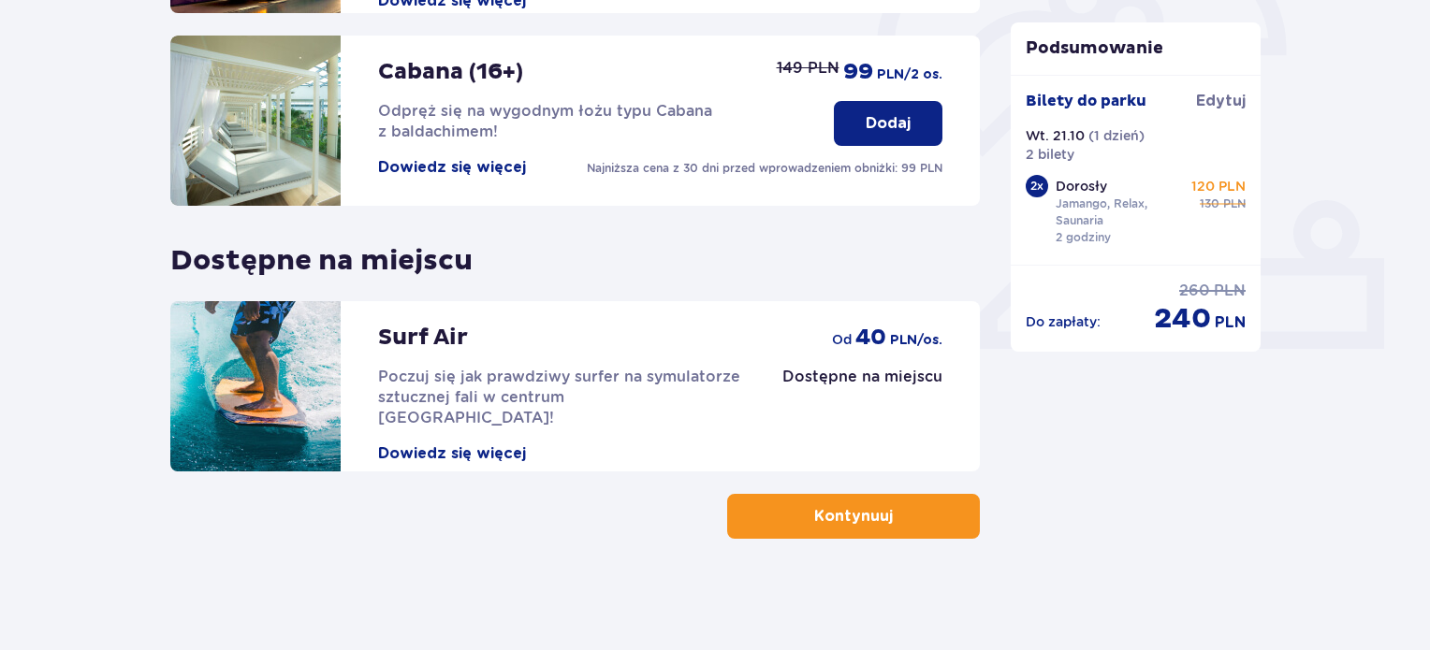
click at [929, 524] on button "Kontynuuj" at bounding box center [853, 516] width 253 height 45
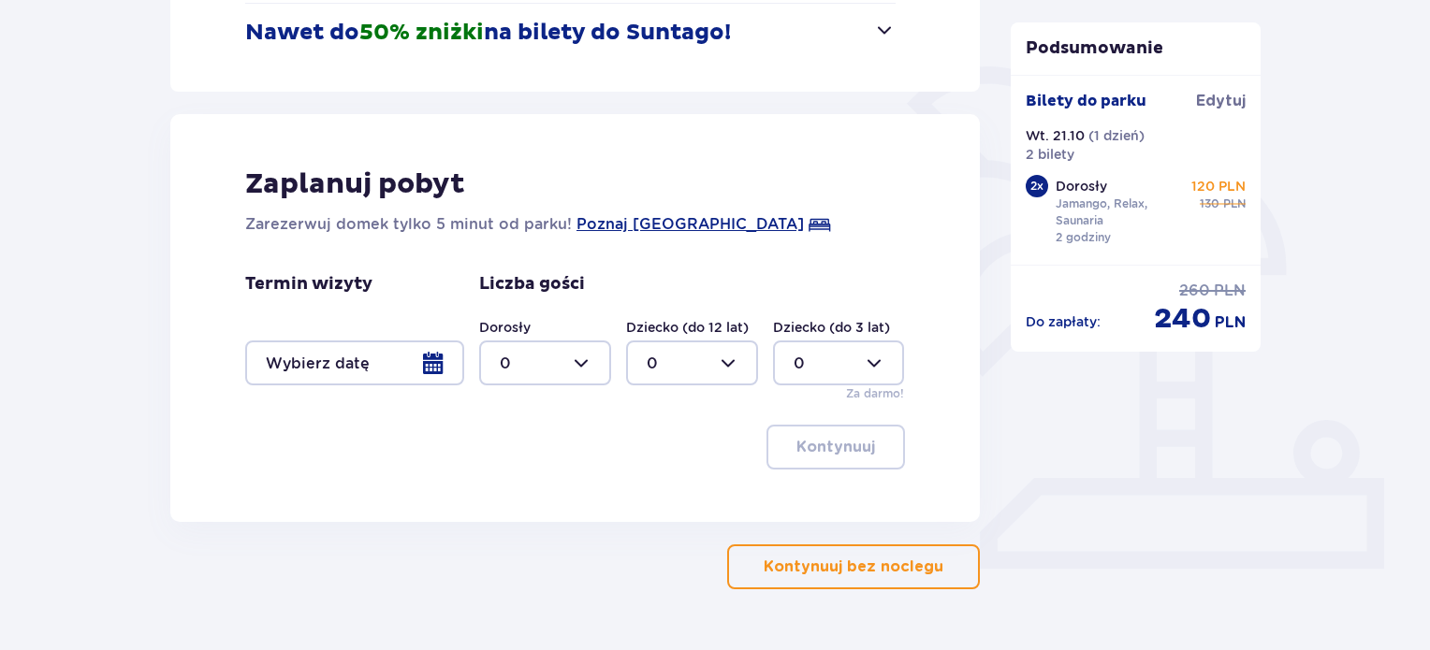
scroll to position [448, 0]
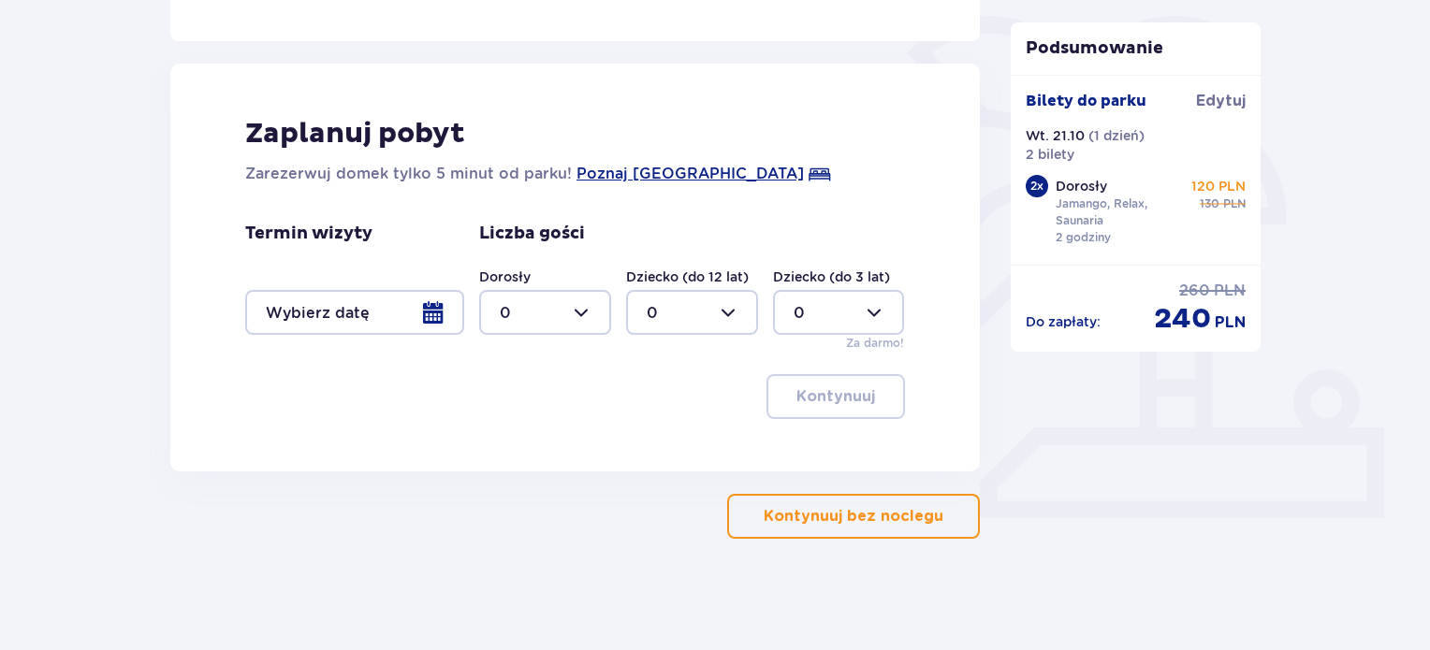
click at [431, 312] on div at bounding box center [354, 312] width 219 height 45
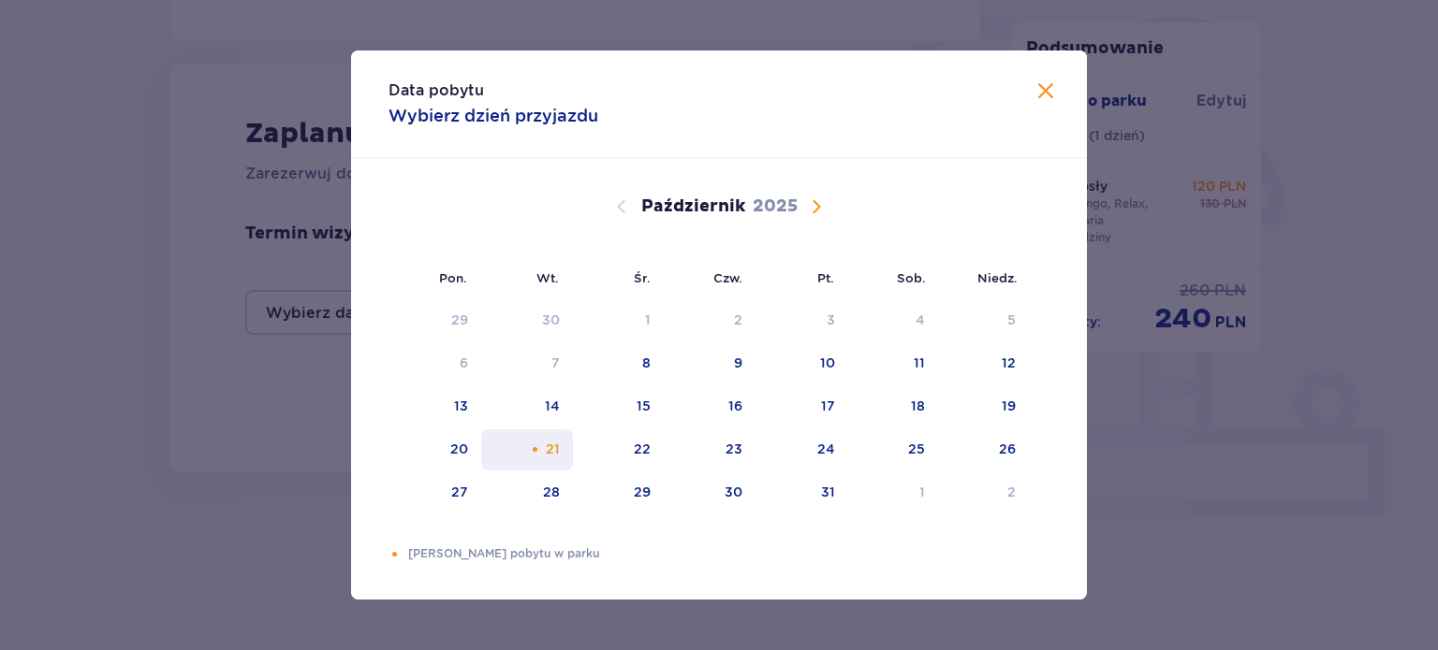
click at [558, 442] on div "21" at bounding box center [553, 449] width 14 height 19
click at [640, 451] on div "22" at bounding box center [642, 449] width 17 height 19
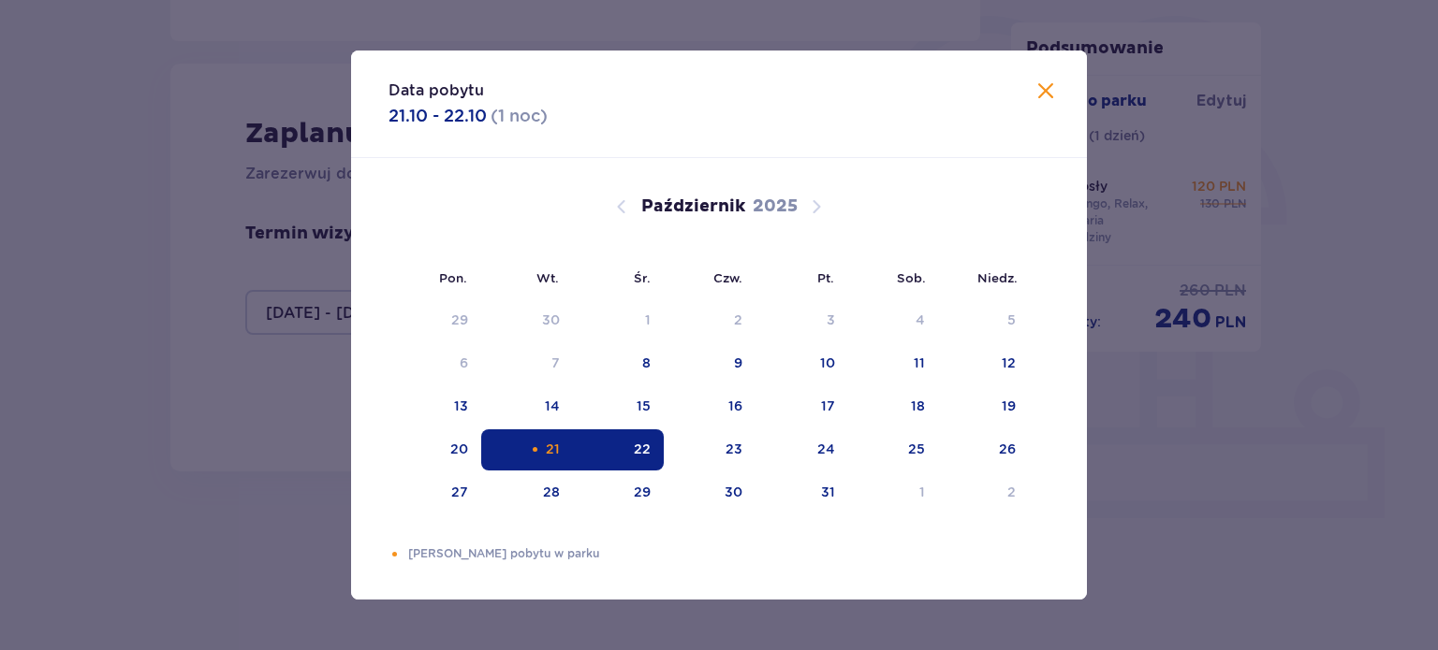
type input "[DATE] - [DATE]"
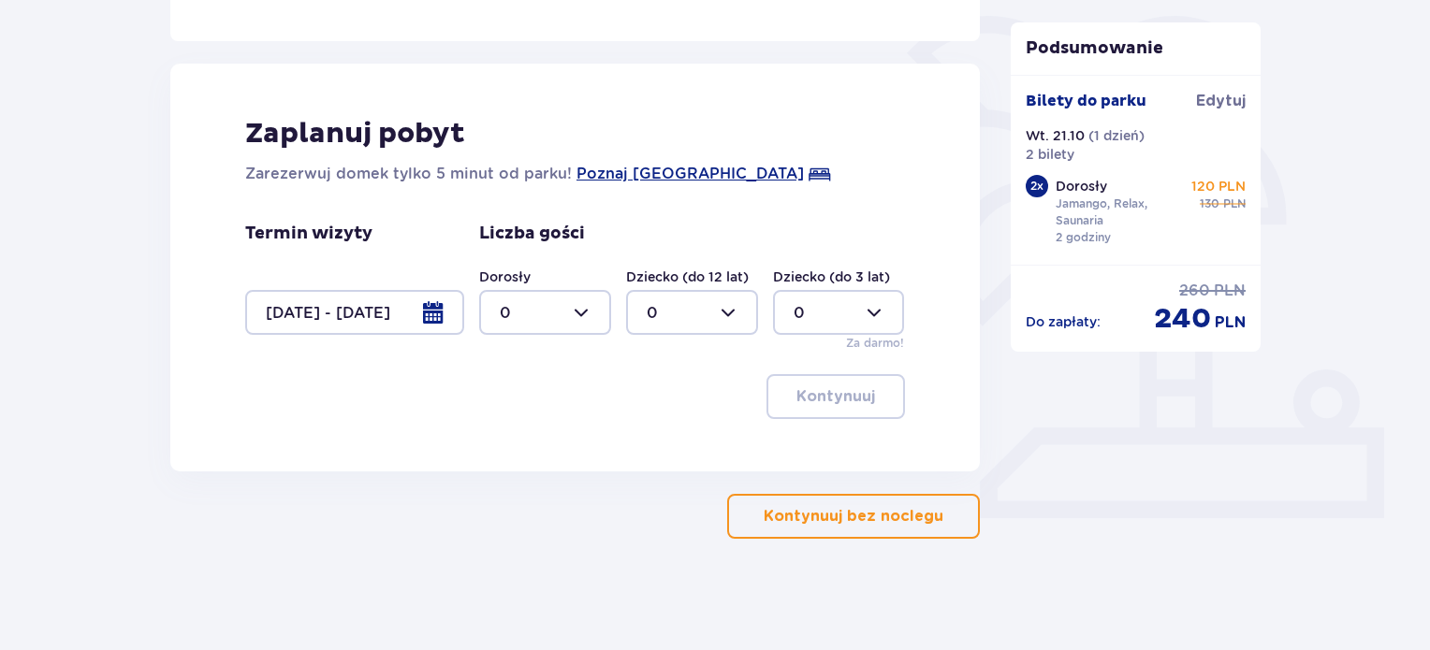
click at [592, 314] on div at bounding box center [545, 312] width 132 height 45
click at [513, 452] on div "2" at bounding box center [545, 448] width 91 height 21
type input "2"
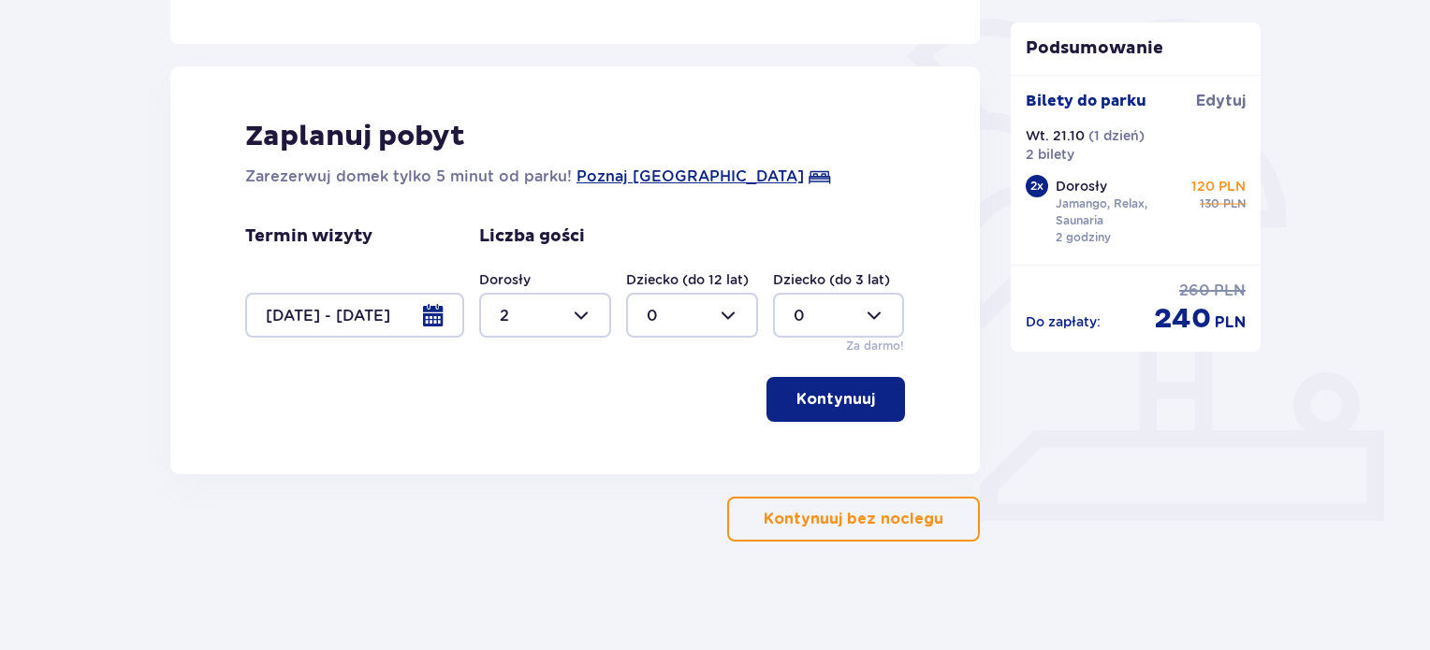
scroll to position [448, 0]
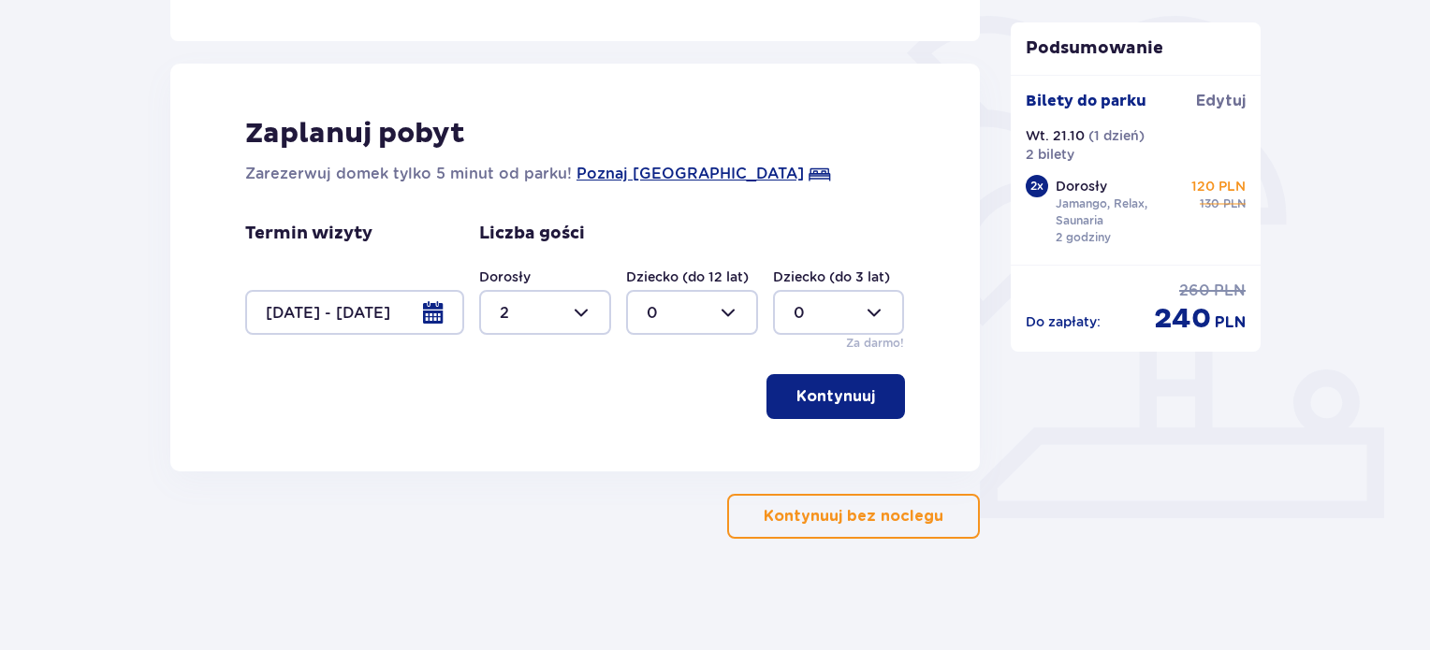
click at [850, 403] on p "Kontynuuj" at bounding box center [835, 397] width 79 height 21
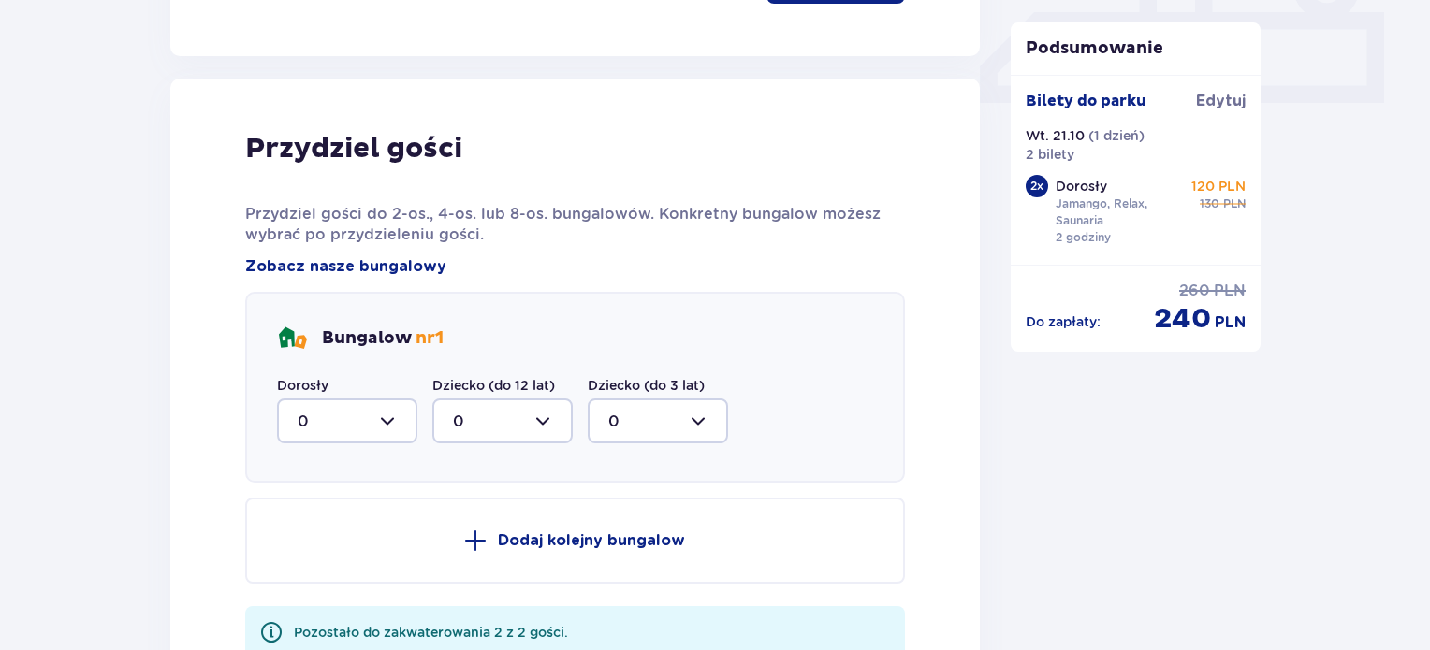
scroll to position [888, 0]
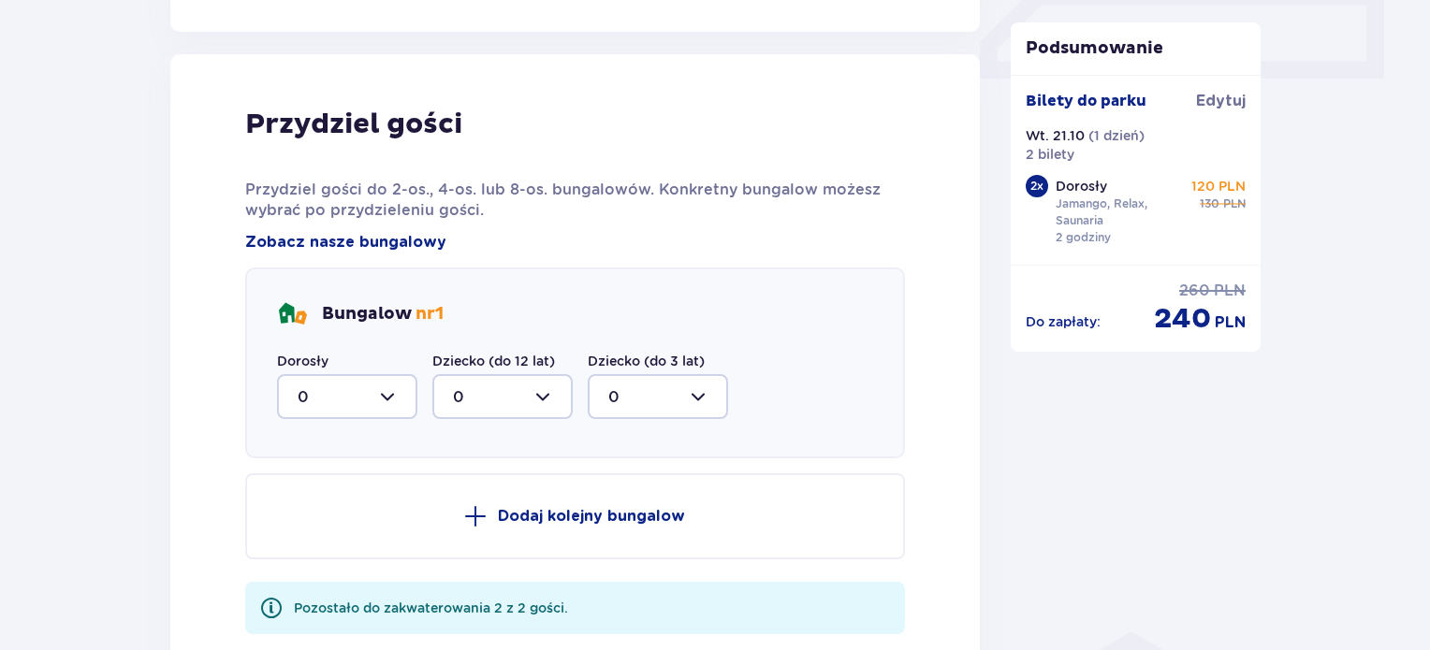
click at [378, 407] on div at bounding box center [347, 396] width 140 height 45
click at [325, 533] on div "2" at bounding box center [347, 532] width 99 height 21
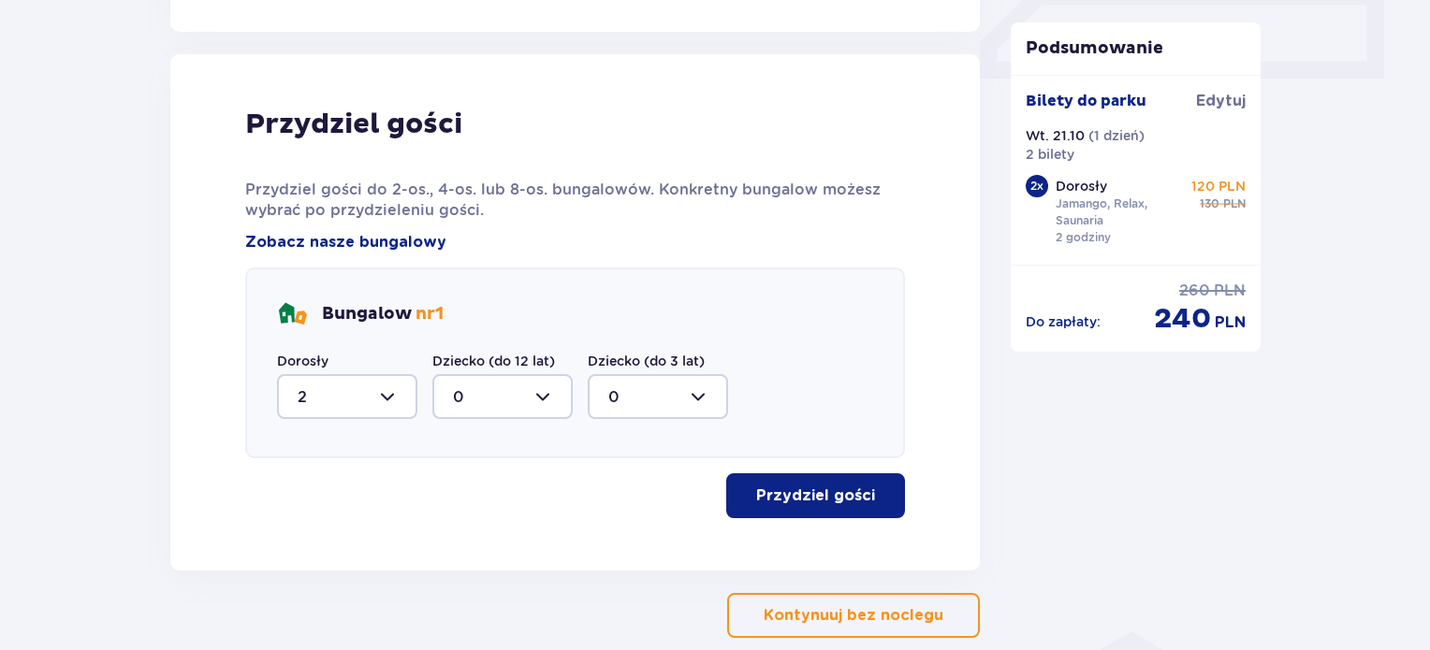
click at [865, 497] on button "Przydziel gości" at bounding box center [815, 496] width 179 height 45
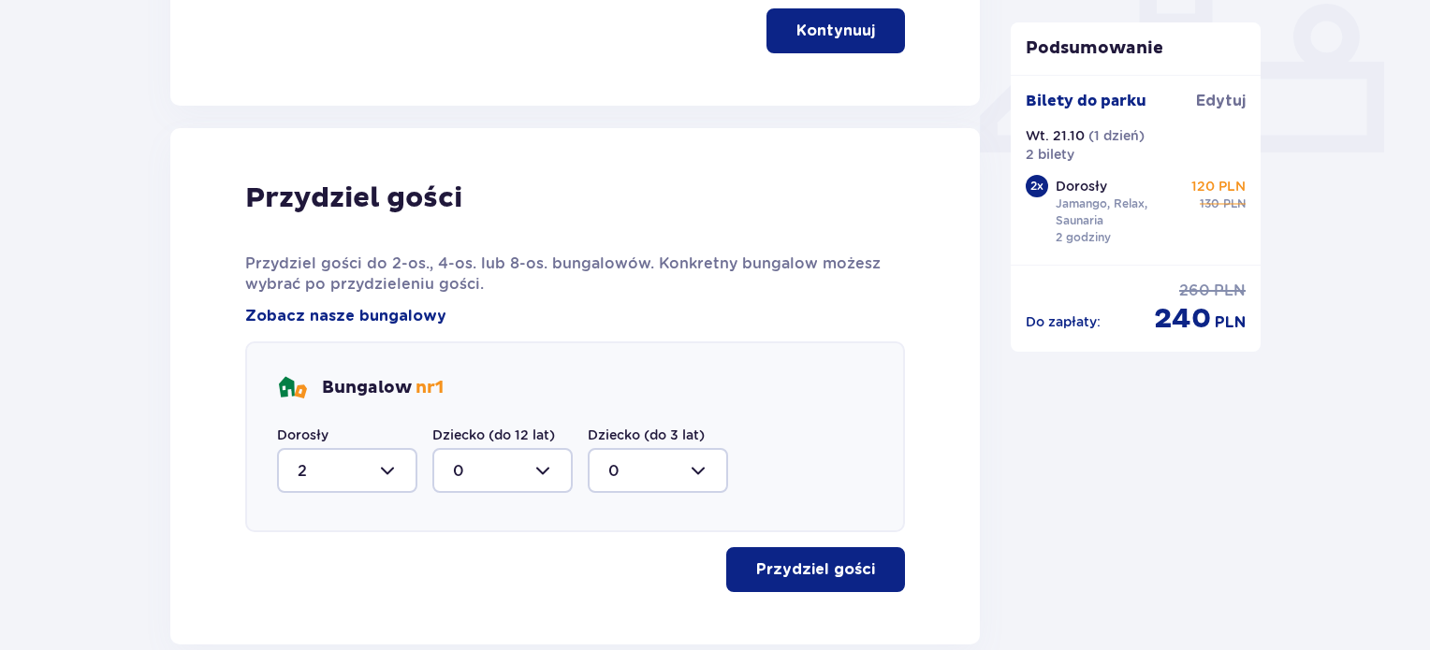
scroll to position [802, 0]
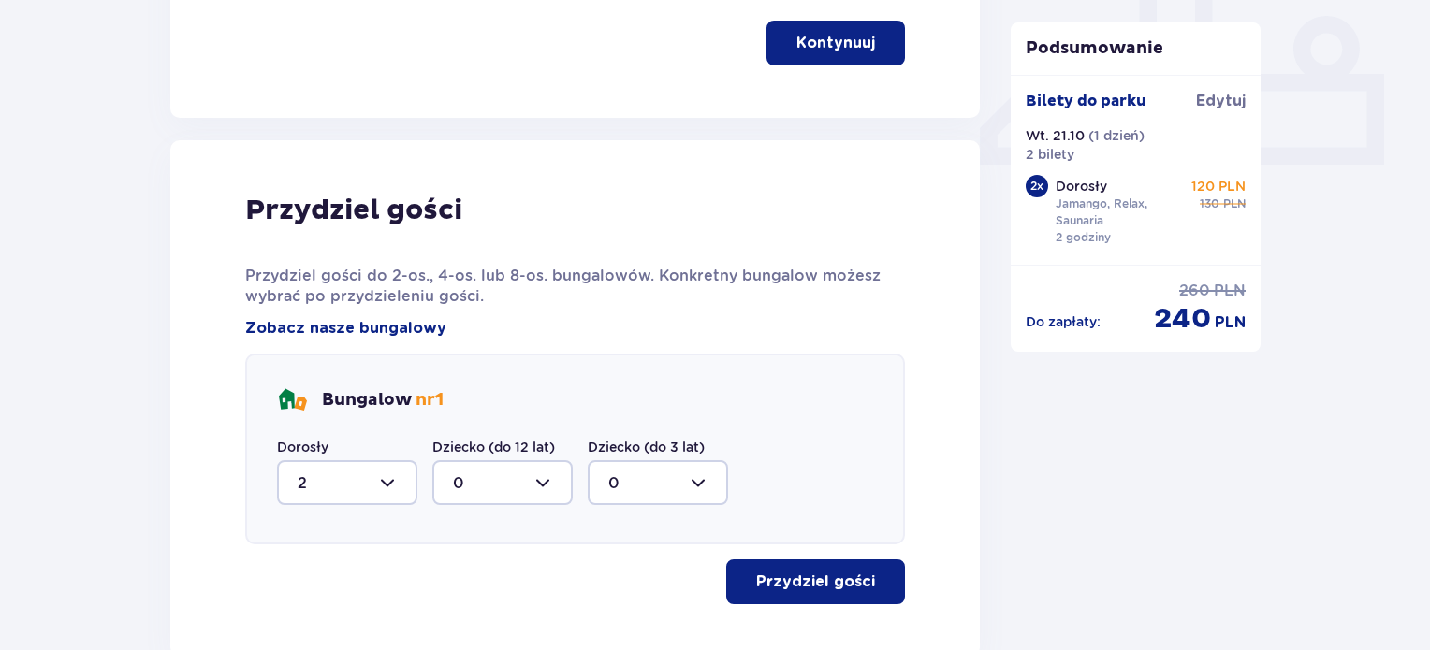
click at [380, 475] on div at bounding box center [347, 482] width 140 height 45
drag, startPoint x: 315, startPoint y: 343, endPoint x: 663, endPoint y: 456, distance: 364.9
click at [314, 343] on div "0" at bounding box center [347, 347] width 99 height 21
type input "0"
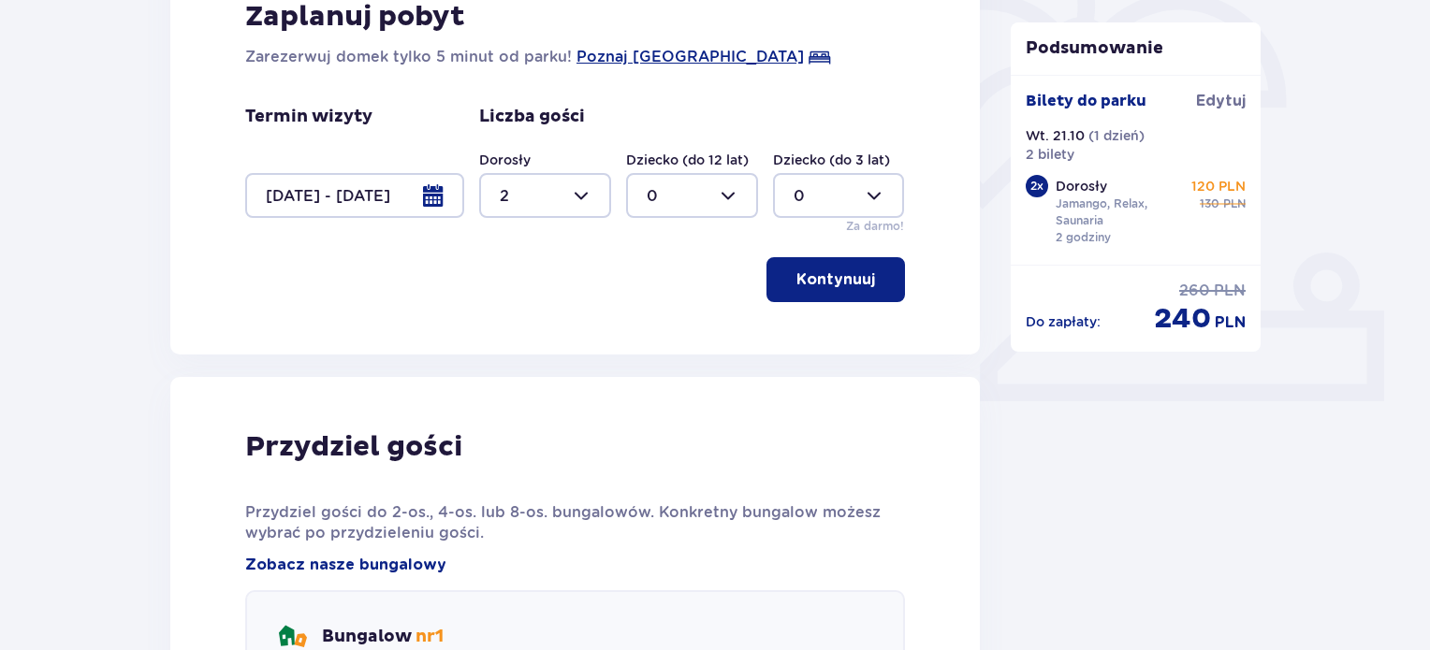
scroll to position [334, 0]
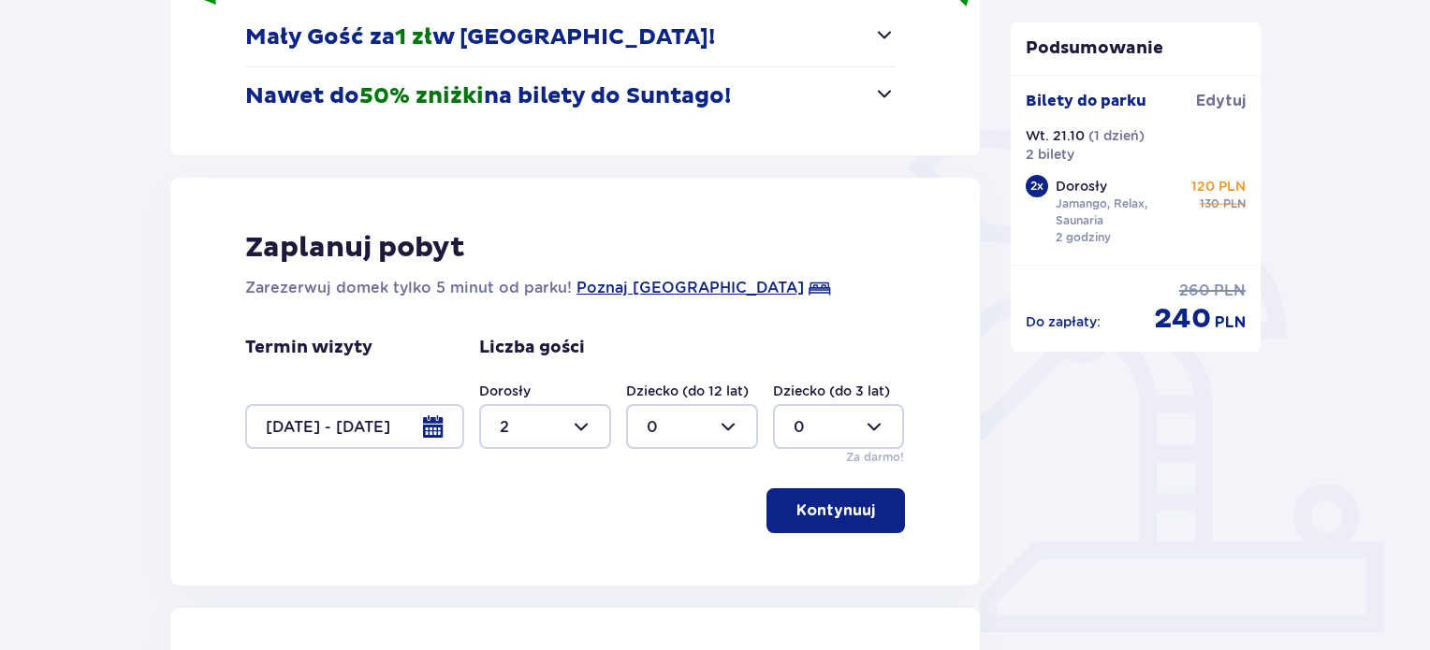
click at [577, 427] on div at bounding box center [545, 426] width 132 height 45
click at [534, 479] on div "0" at bounding box center [545, 484] width 91 height 21
type input "0"
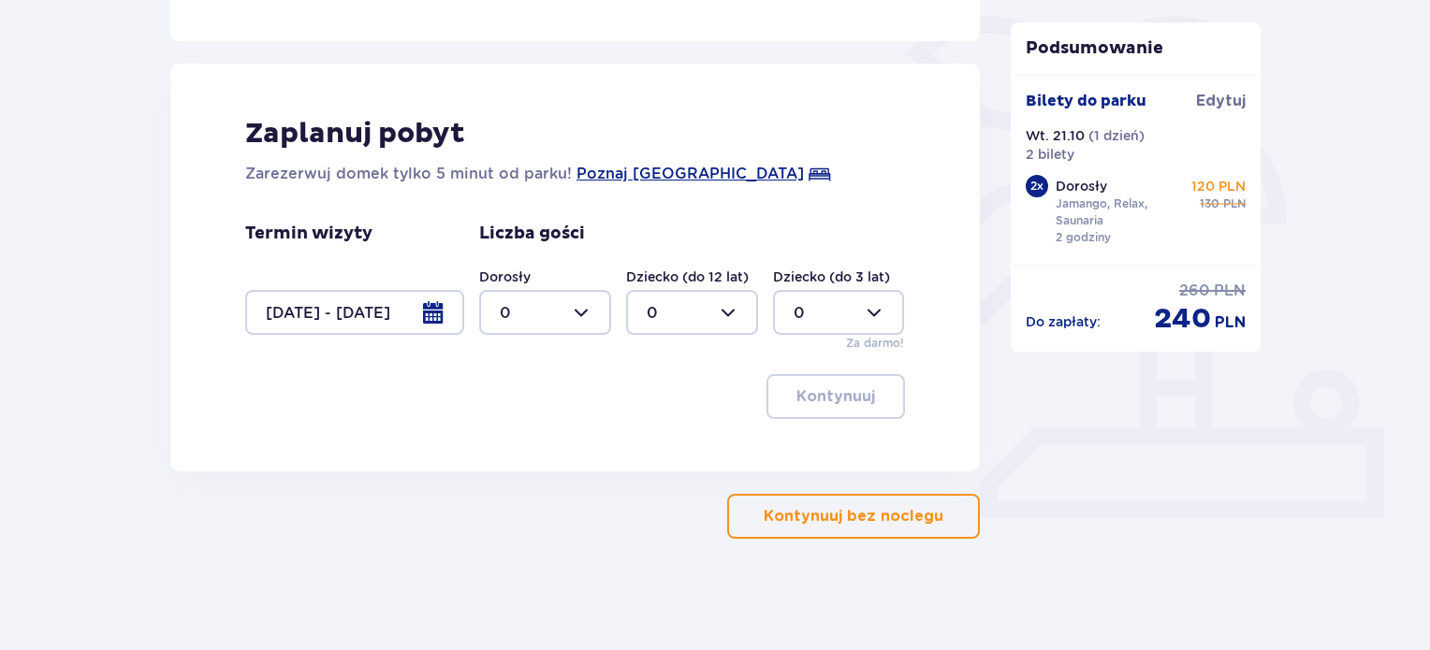
click at [883, 513] on p "Kontynuuj bez noclegu" at bounding box center [854, 516] width 180 height 21
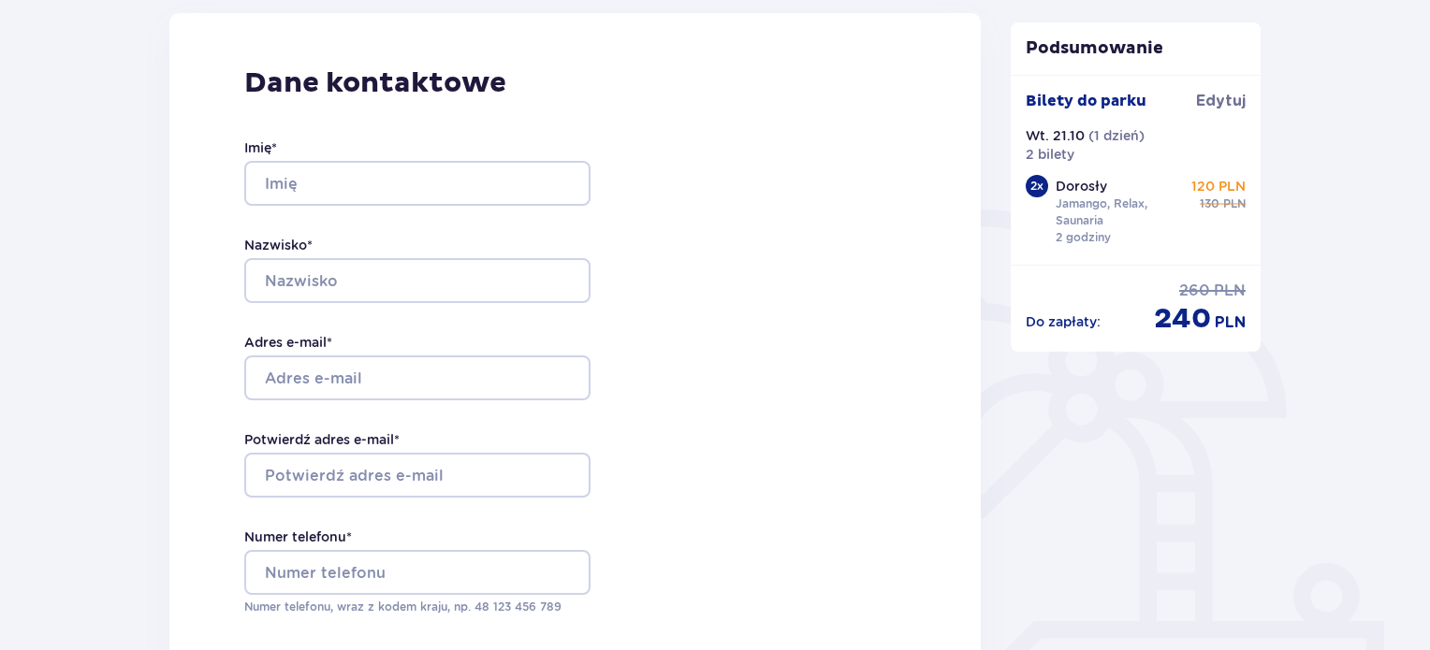
scroll to position [281, 0]
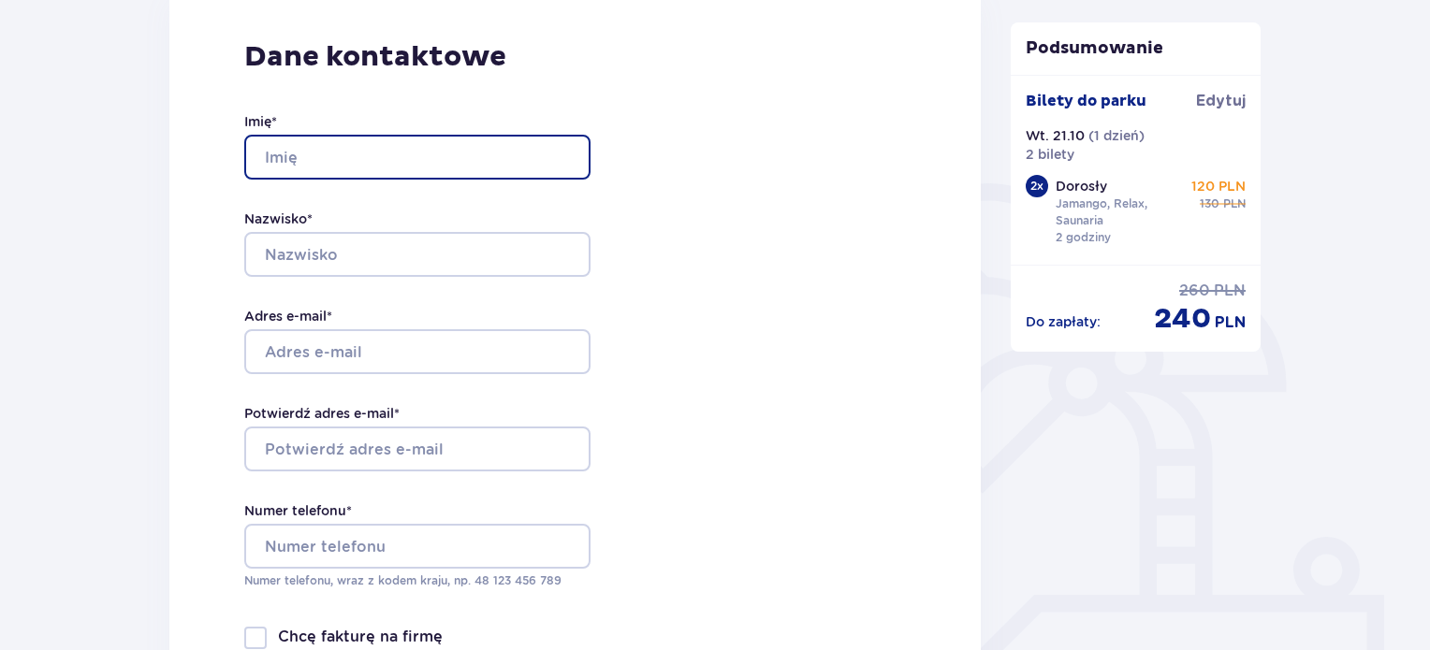
click at [321, 168] on input "Imię *" at bounding box center [417, 157] width 346 height 45
click at [301, 143] on input "Imię *" at bounding box center [417, 157] width 346 height 45
type input "Dominika"
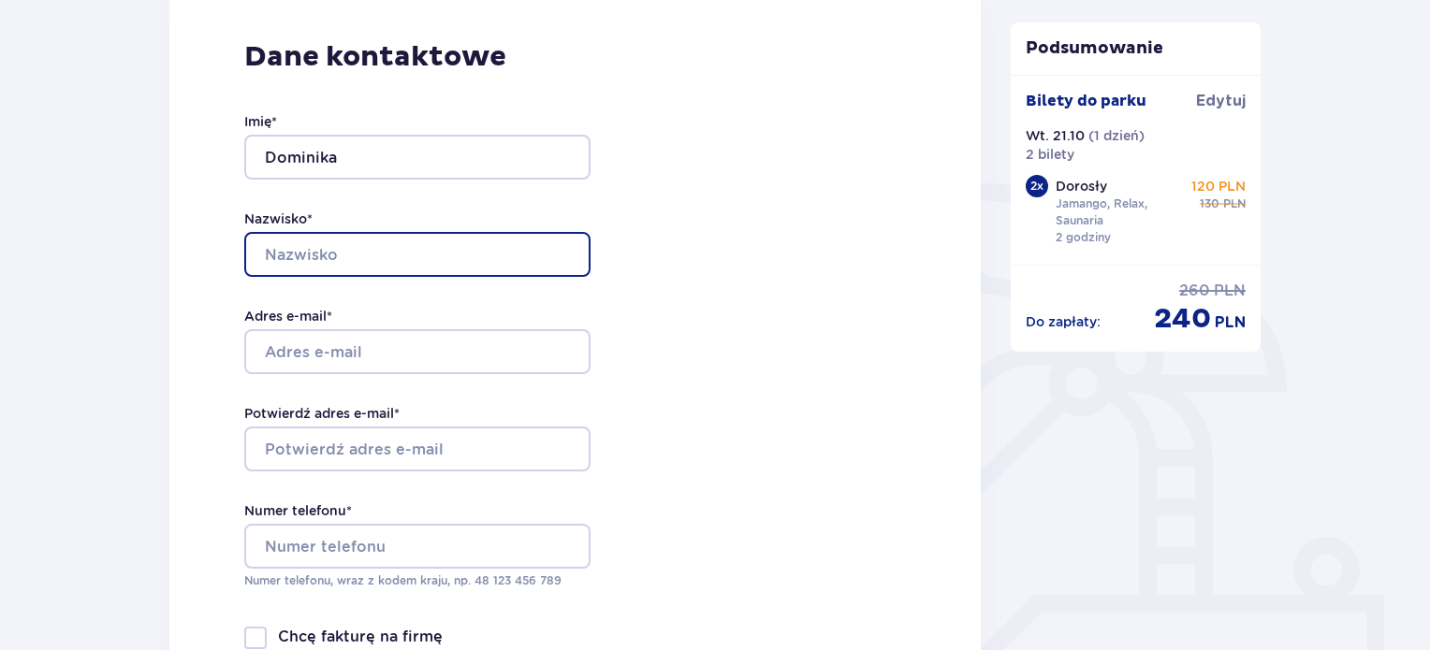
click at [414, 258] on input "Nazwisko *" at bounding box center [417, 254] width 346 height 45
type input "Bartknecht"
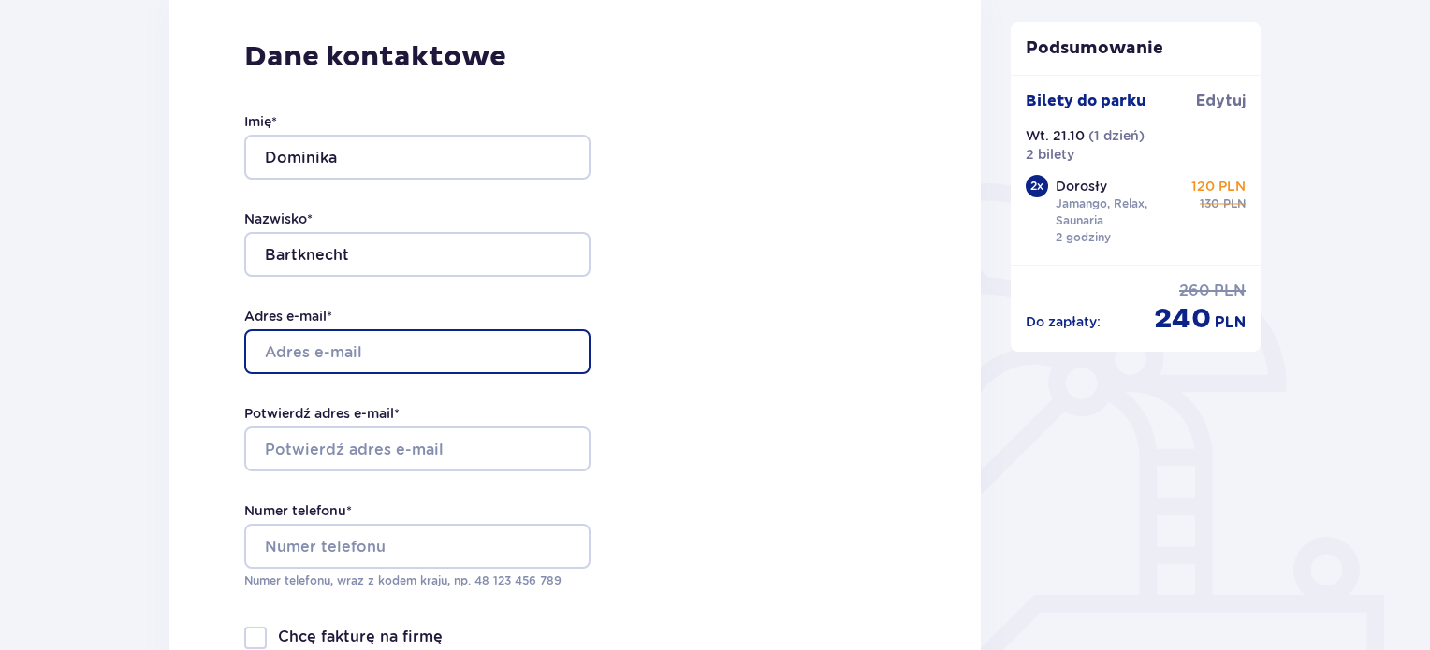
click at [401, 360] on input "Adres e-mail *" at bounding box center [417, 351] width 346 height 45
click at [285, 357] on input "bertnedaniel" at bounding box center [417, 351] width 346 height 45
click at [441, 349] on input "bartnedaniel" at bounding box center [417, 351] width 346 height 45
type input "[EMAIL_ADDRESS][DOMAIN_NAME]"
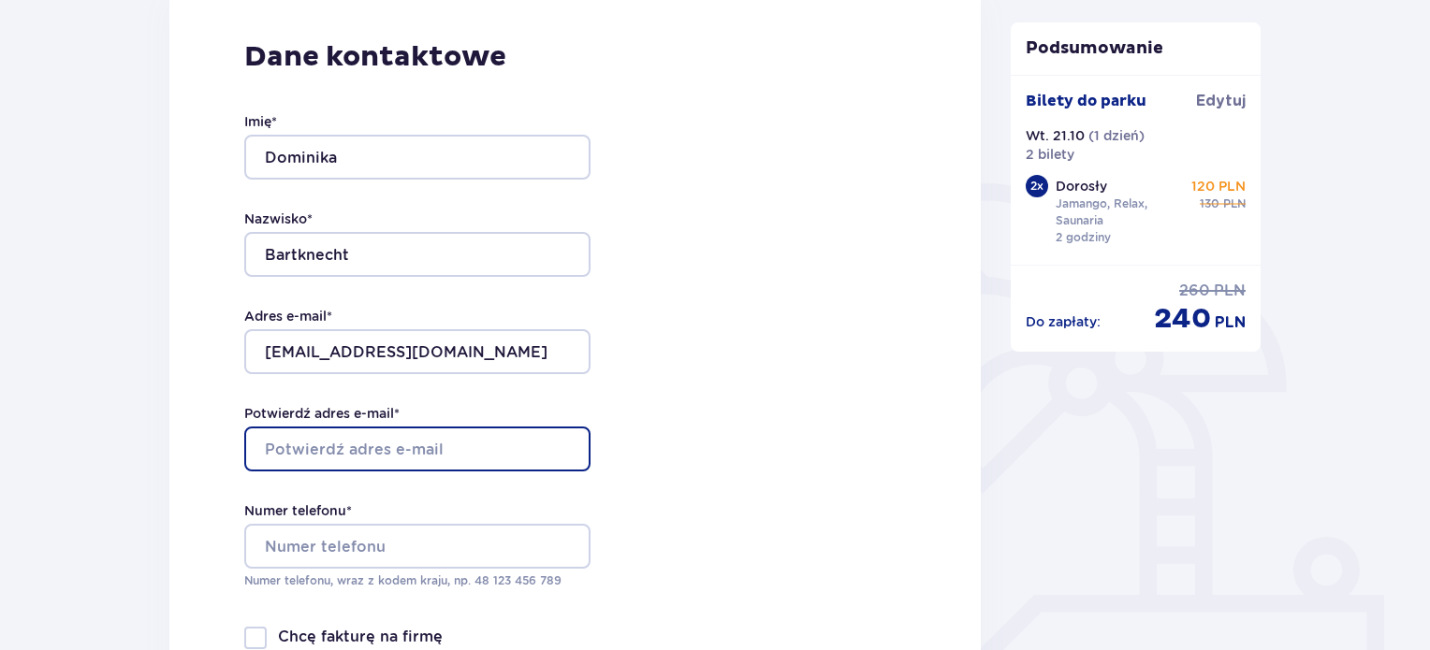
click at [450, 439] on input "Potwierdź adres e-mail *" at bounding box center [417, 449] width 346 height 45
type input "[EMAIL_ADDRESS][DOMAIN_NAME]"
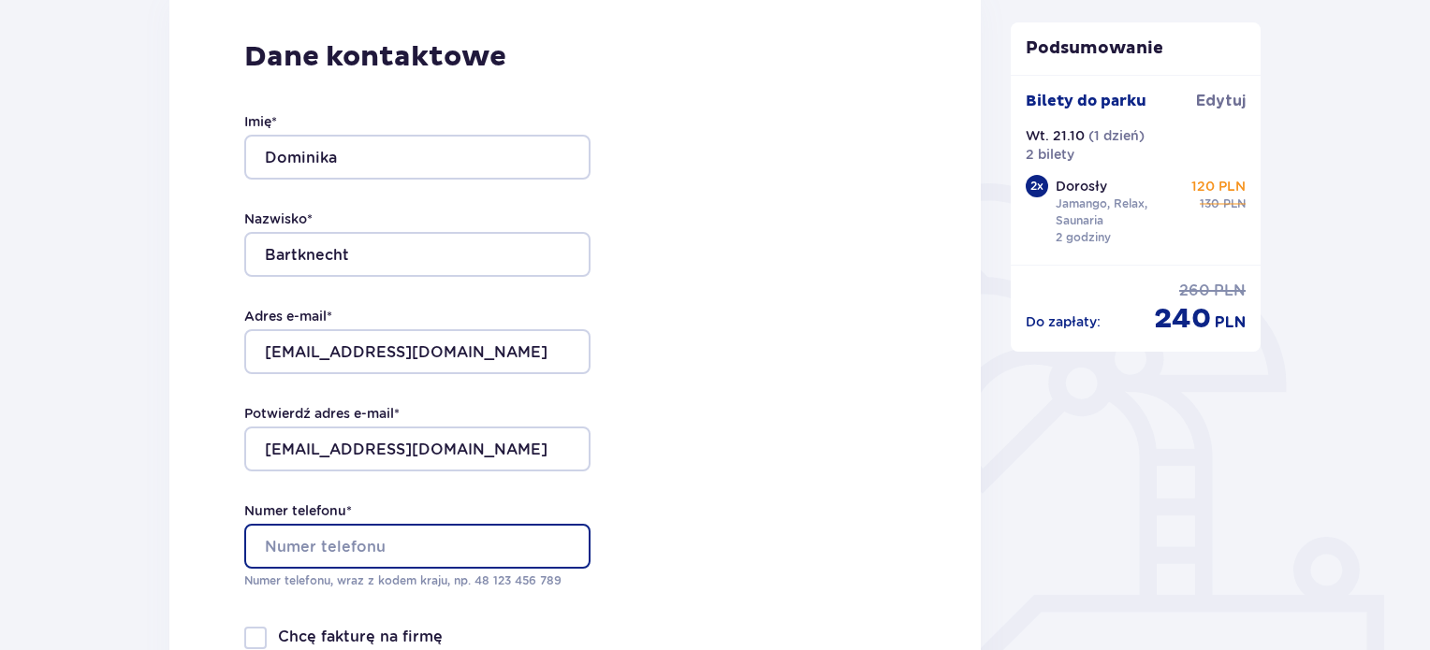
click at [441, 537] on input "Numer telefonu *" at bounding box center [417, 546] width 346 height 45
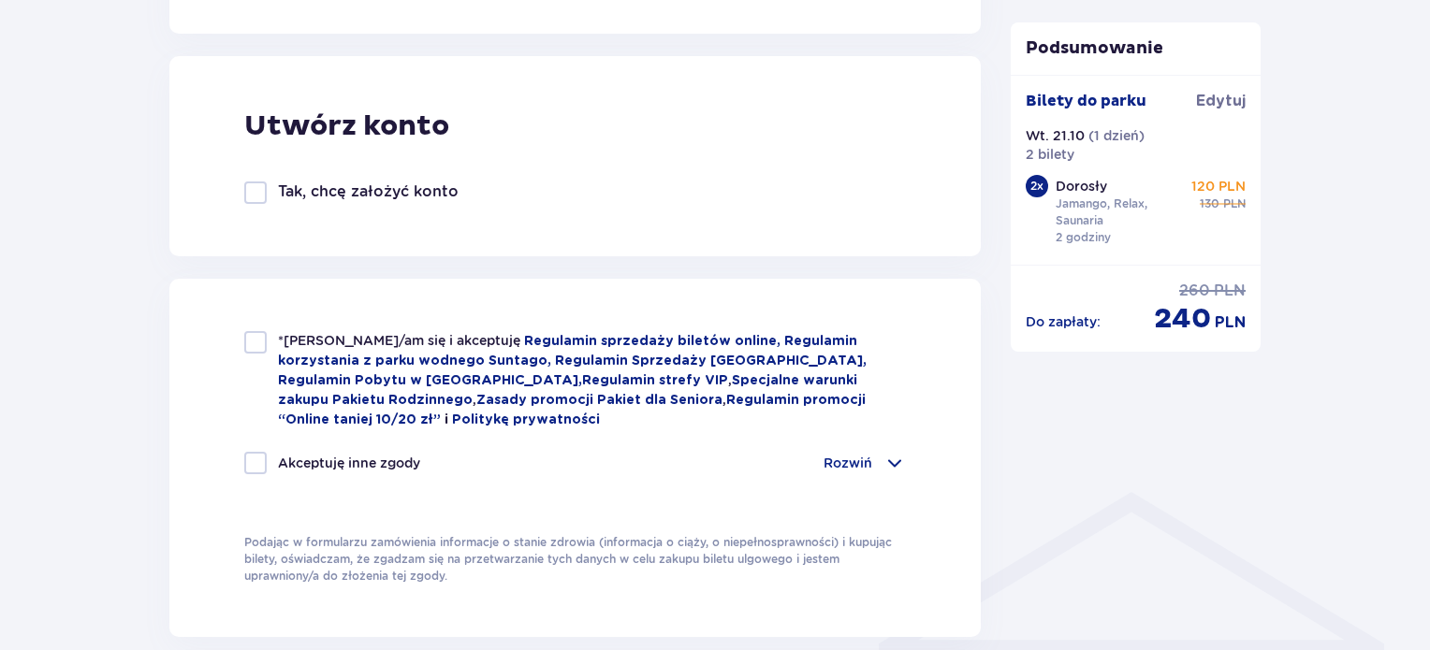
scroll to position [1030, 0]
type input "512156731"
drag, startPoint x: 258, startPoint y: 340, endPoint x: 277, endPoint y: 354, distance: 23.4
click at [258, 340] on div at bounding box center [255, 340] width 22 height 22
checkbox input "true"
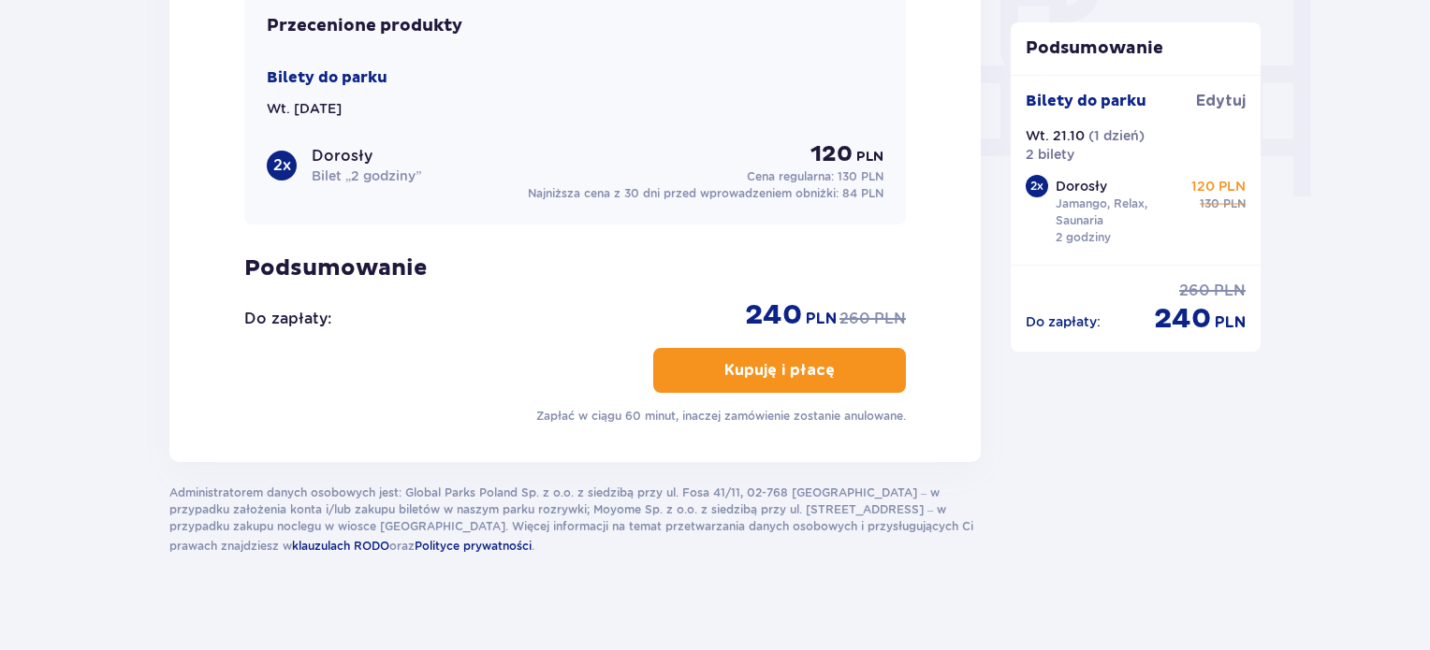
scroll to position [1834, 0]
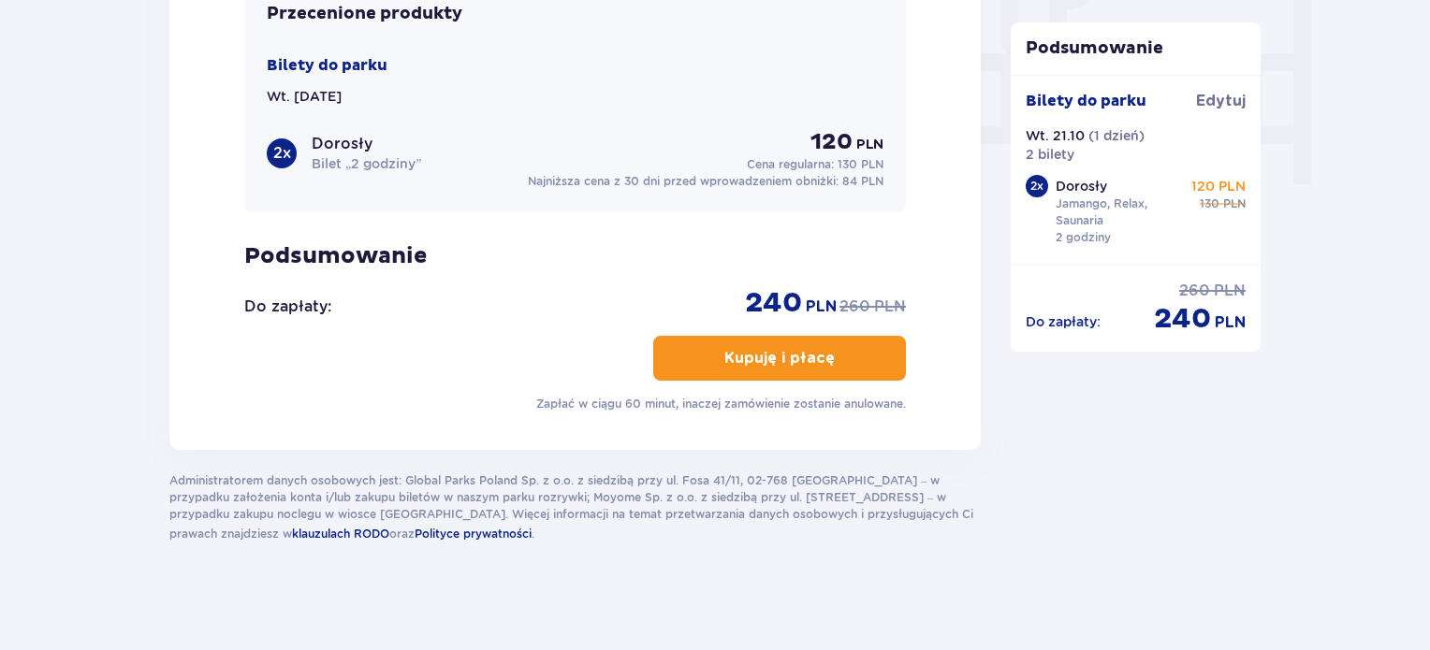
click at [773, 356] on p "Kupuję i płacę" at bounding box center [779, 358] width 110 height 21
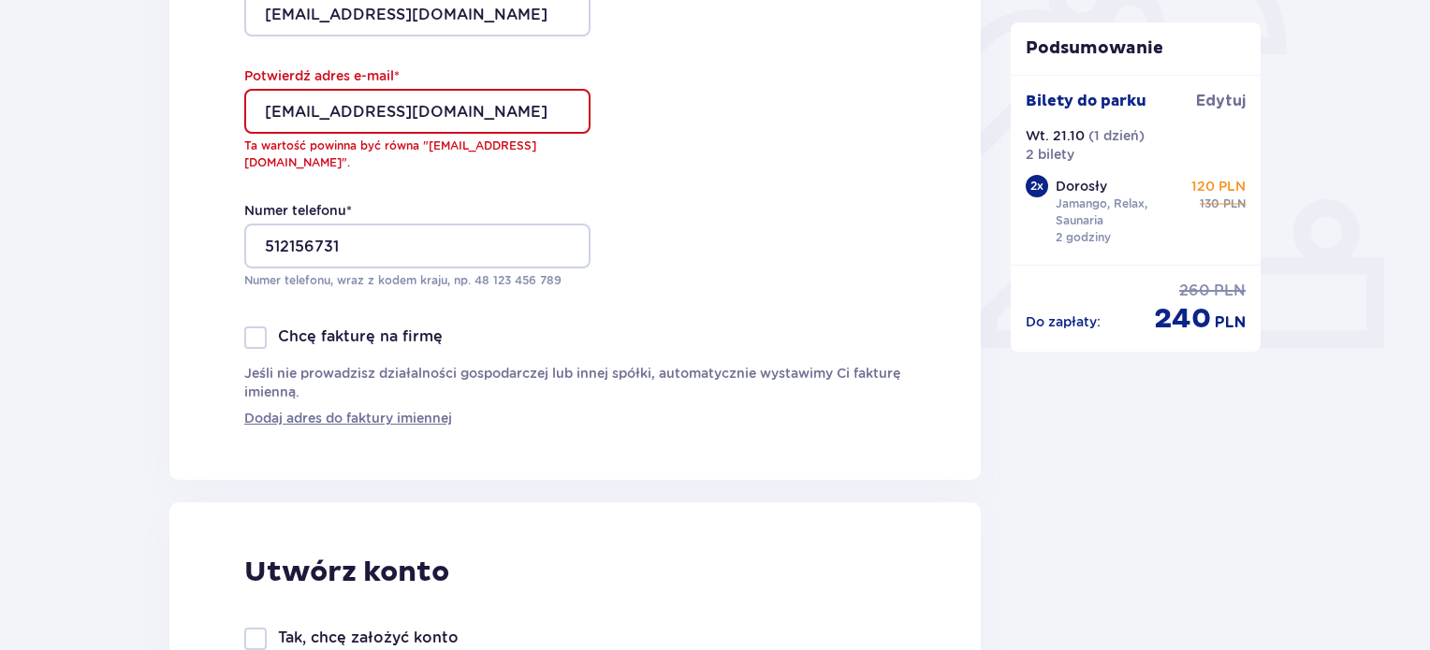
scroll to position [614, 0]
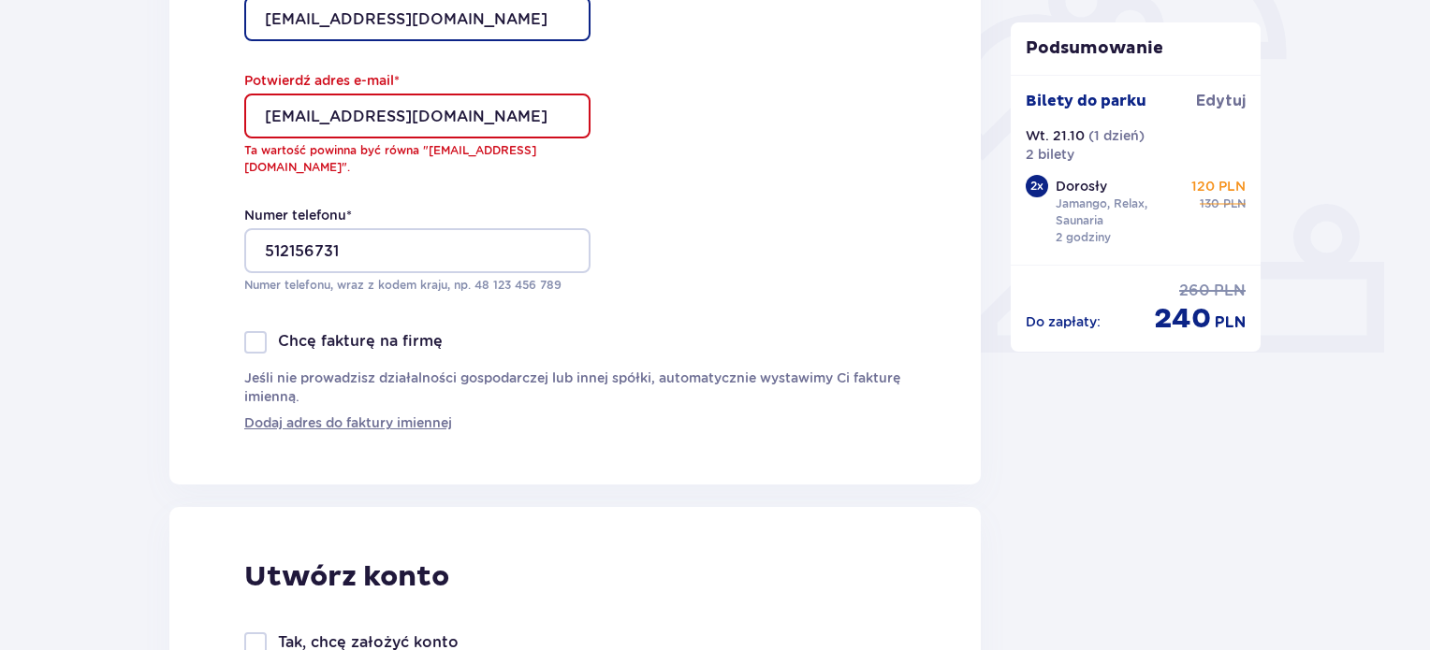
click at [486, 29] on input "[EMAIL_ADDRESS][DOMAIN_NAME]" at bounding box center [417, 18] width 346 height 45
type input "b"
type input "[EMAIL_ADDRESS][DOMAIN_NAME]"
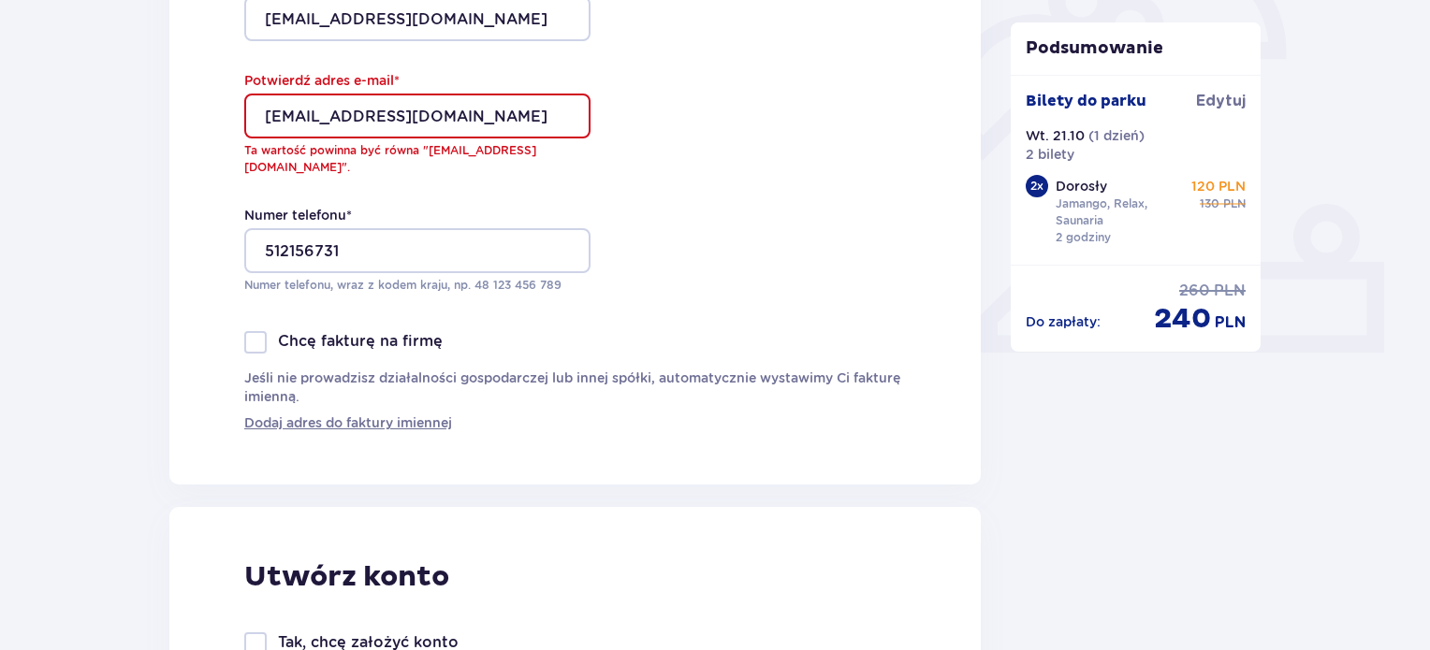
click at [510, 114] on input "[EMAIL_ADDRESS][DOMAIN_NAME]" at bounding box center [417, 116] width 346 height 45
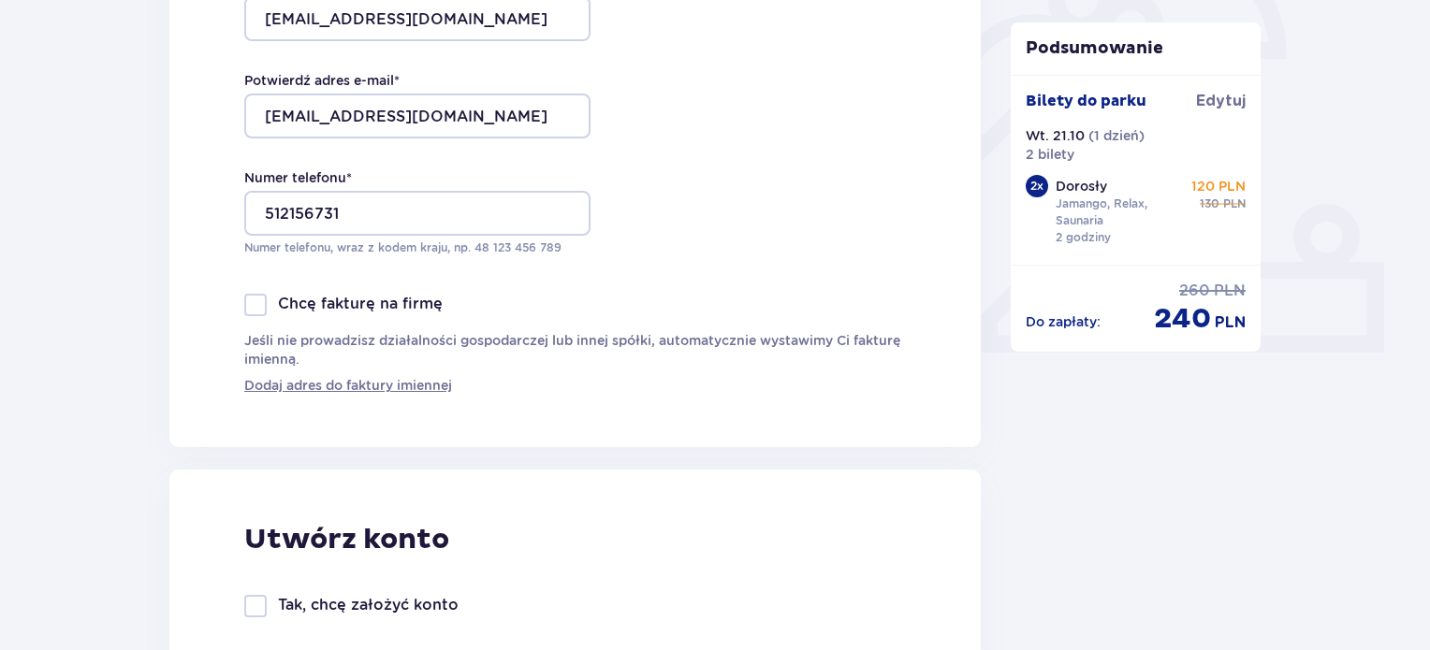
drag, startPoint x: 629, startPoint y: 194, endPoint x: 662, endPoint y: 213, distance: 38.2
click at [633, 197] on div "Dane kontaktowe Imię * [PERSON_NAME] * Bartknecht Adres e-mail * [PERSON_NAME][…" at bounding box center [574, 51] width 811 height 794
drag, startPoint x: 662, startPoint y: 213, endPoint x: 699, endPoint y: 209, distance: 37.7
click at [693, 210] on div "Dane kontaktowe Imię * [PERSON_NAME] * Bartknecht Adres e-mail * [PERSON_NAME][…" at bounding box center [574, 51] width 811 height 794
click at [517, 113] on input "[EMAIL_ADDRESS][DOMAIN_NAME]" at bounding box center [417, 116] width 346 height 45
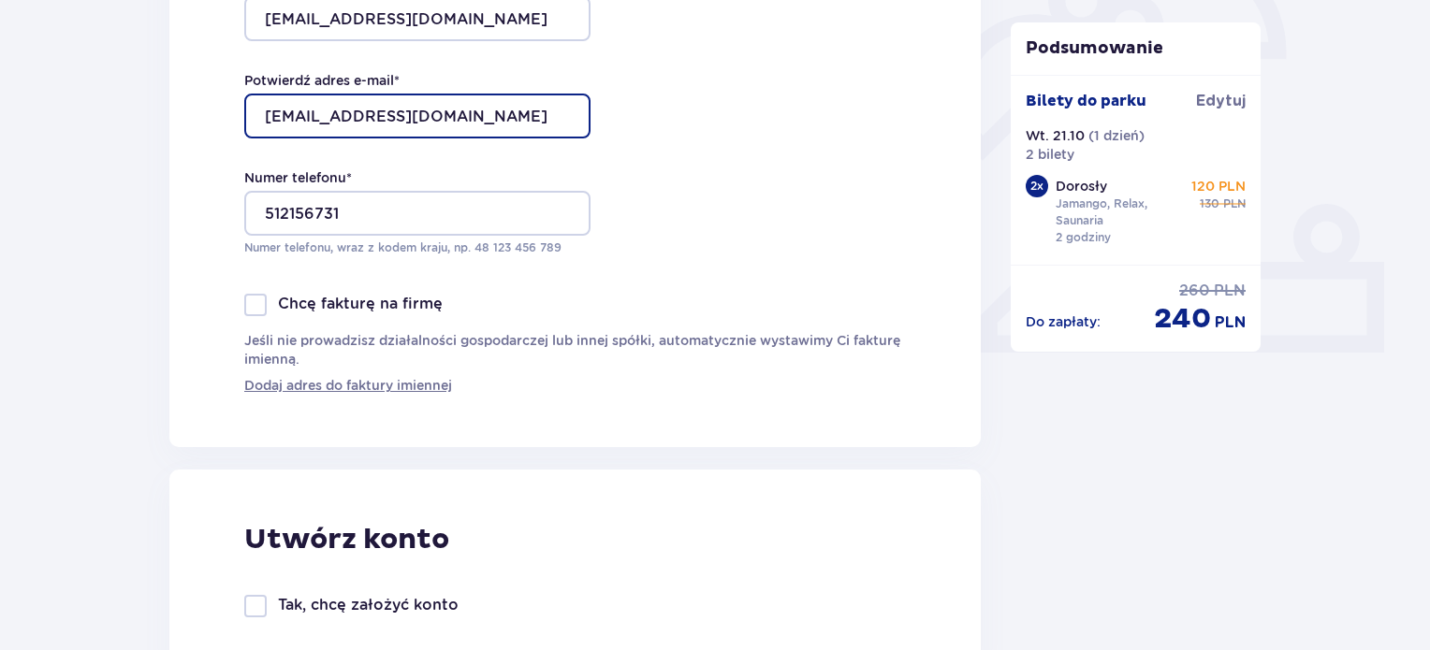
click at [517, 112] on input "[EMAIL_ADDRESS][DOMAIN_NAME]" at bounding box center [417, 116] width 346 height 45
type input "[EMAIL_ADDRESS][DOMAIN_NAME]"
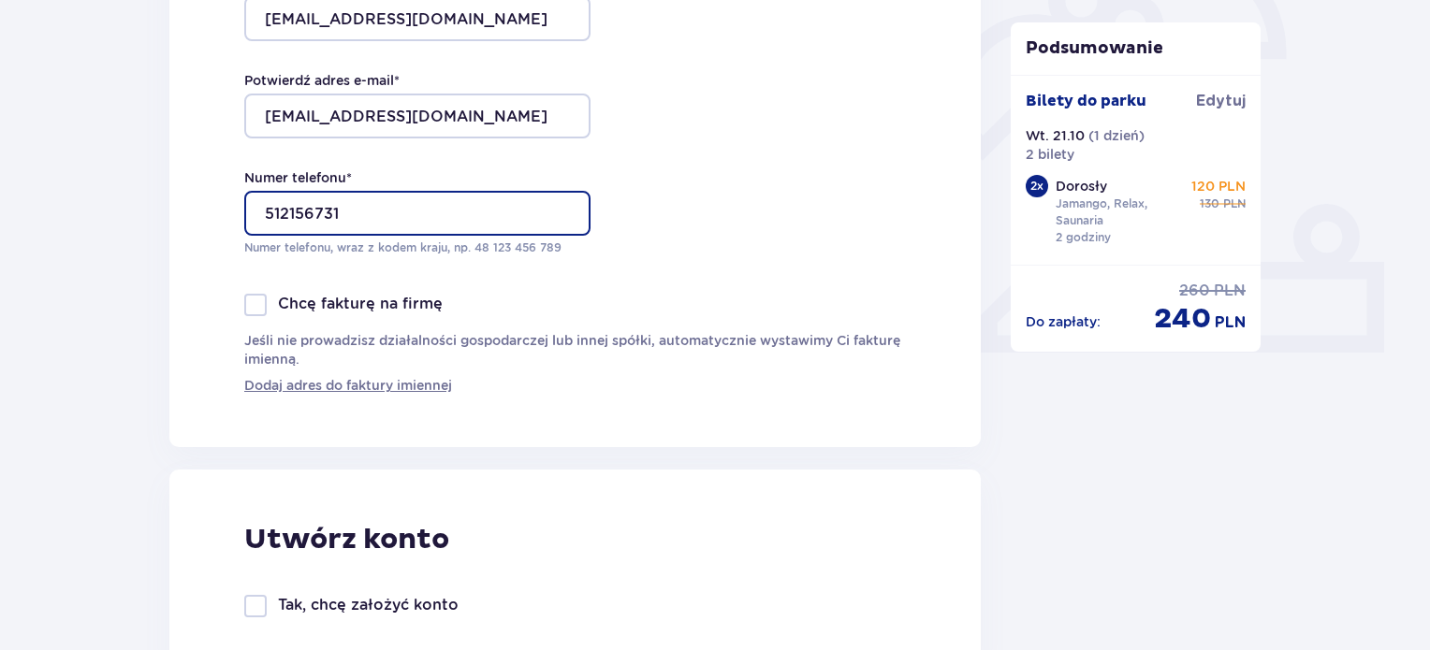
click at [358, 197] on input "512156731" at bounding box center [417, 213] width 346 height 45
type input "510109295"
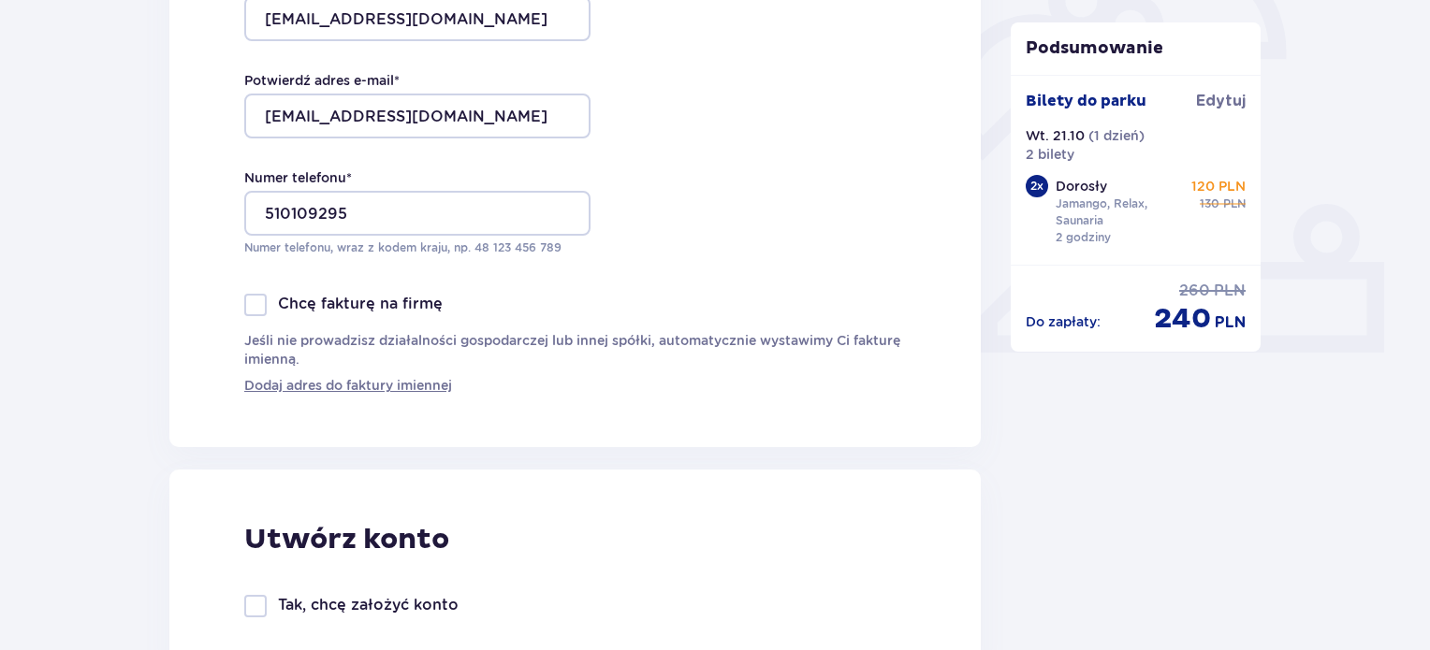
click at [725, 246] on div "Dane kontaktowe Imię * [PERSON_NAME] * [PERSON_NAME] Adres e-mail * [PERSON_NAM…" at bounding box center [574, 51] width 811 height 794
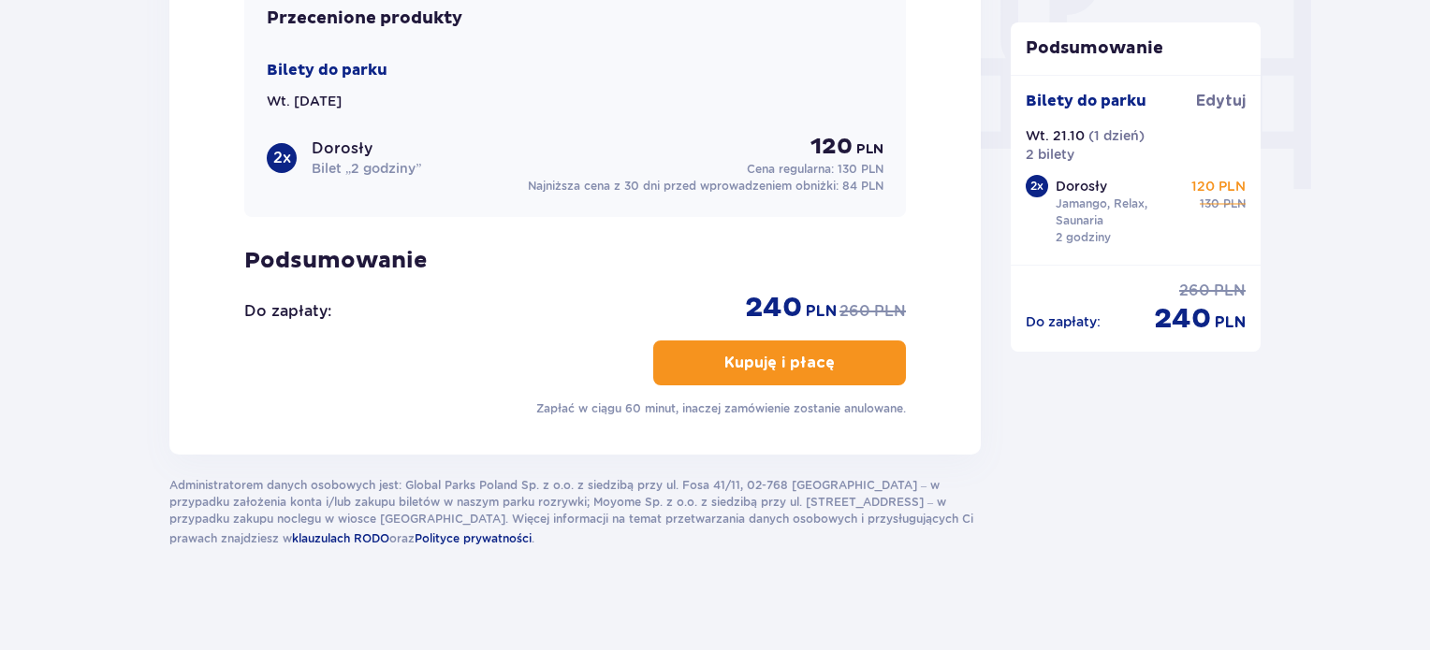
scroll to position [1831, 0]
drag, startPoint x: 789, startPoint y: 355, endPoint x: 775, endPoint y: 358, distance: 14.3
click at [789, 355] on p "Kupuję i płacę" at bounding box center [779, 362] width 110 height 21
